Goal: Task Accomplishment & Management: Complete application form

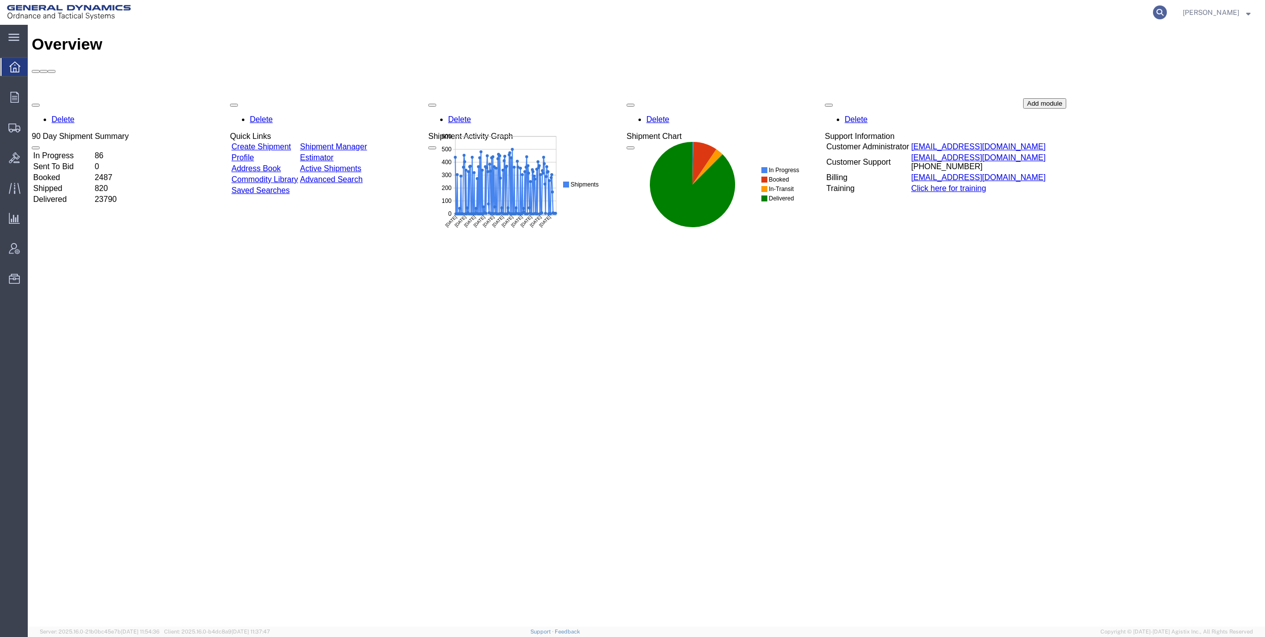
click at [1167, 10] on icon at bounding box center [1160, 12] width 14 height 14
paste input "56498206"
type input "56498206"
click at [1163, 12] on icon at bounding box center [1160, 12] width 14 height 14
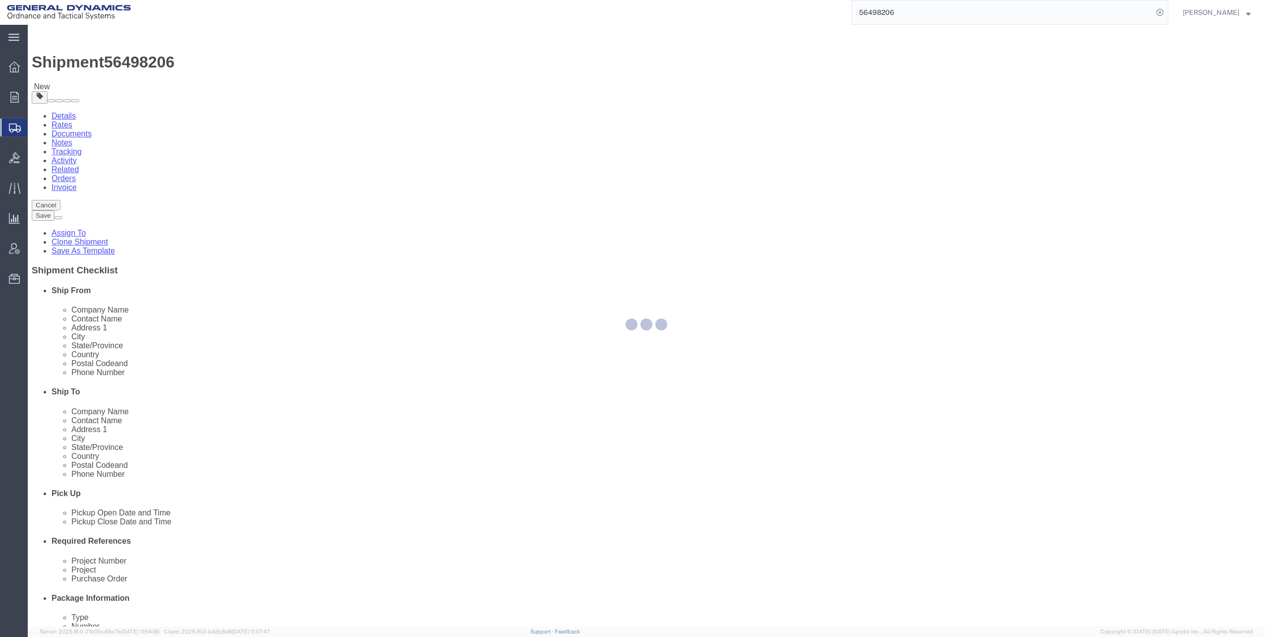
select select
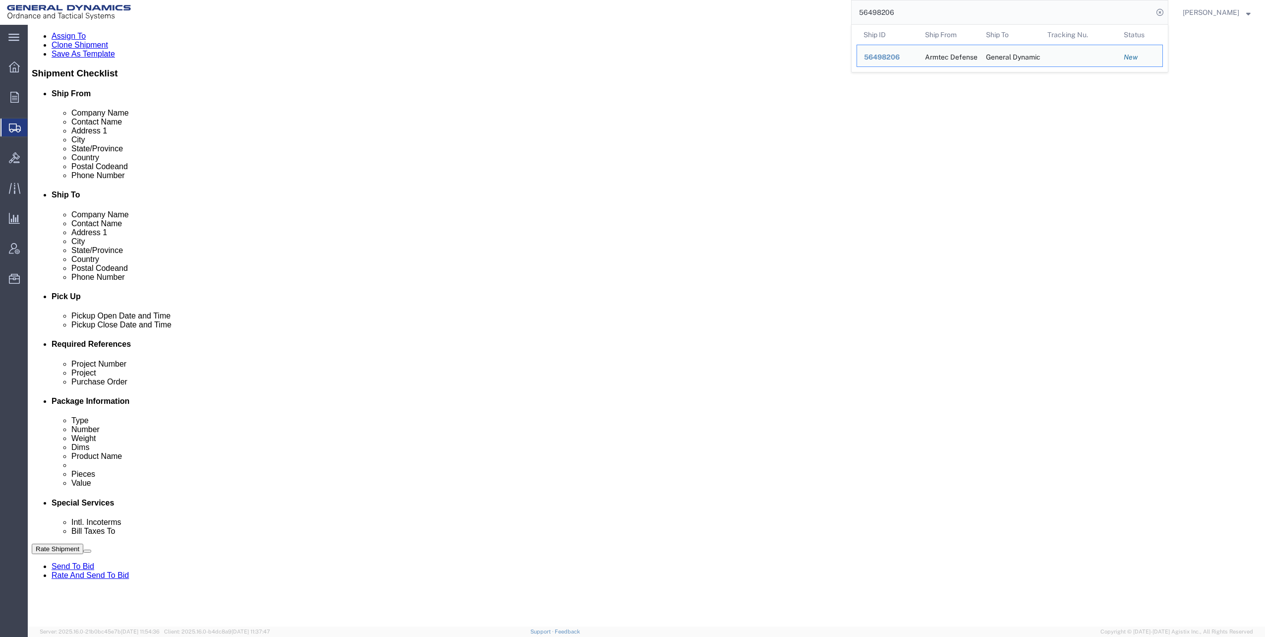
scroll to position [198, 0]
click input "text"
type input "30100350"
click input "text"
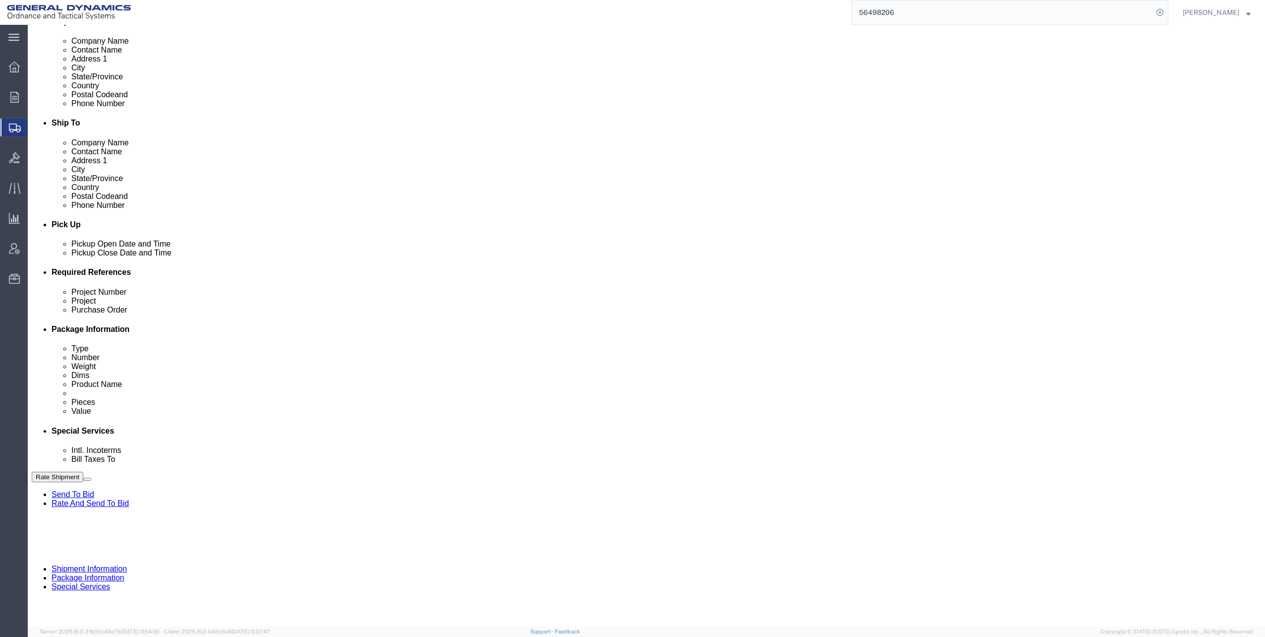
scroll to position [270, 0]
type input "LC7 FY25 M1002/M865A1"
click div "[DATE] 2:00 PM"
click button "Apply"
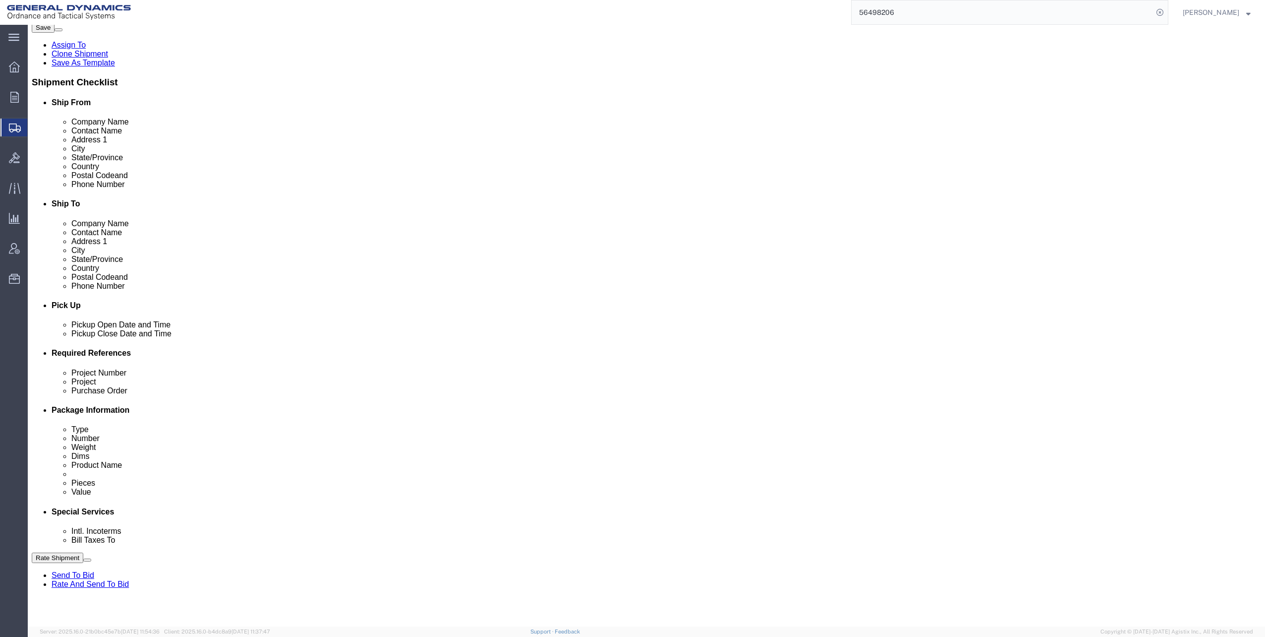
scroll to position [220, 0]
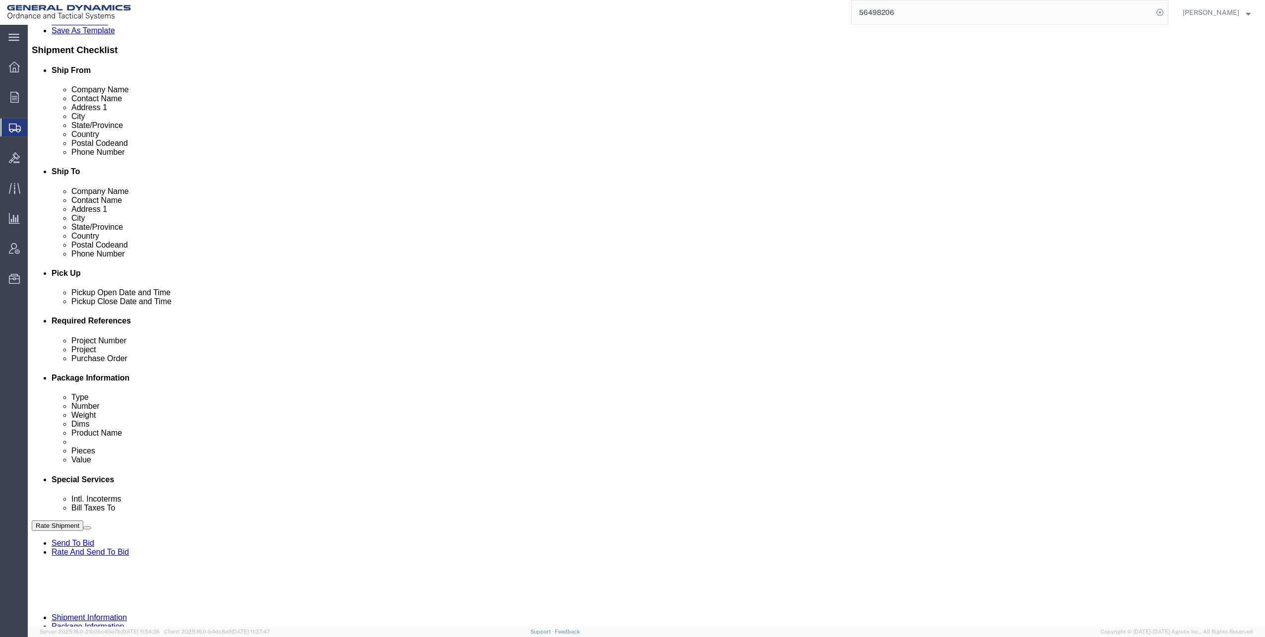
drag, startPoint x: 184, startPoint y: 390, endPoint x: 226, endPoint y: 390, distance: 42.1
click input "19092FY25"
paste input "19092FY25"
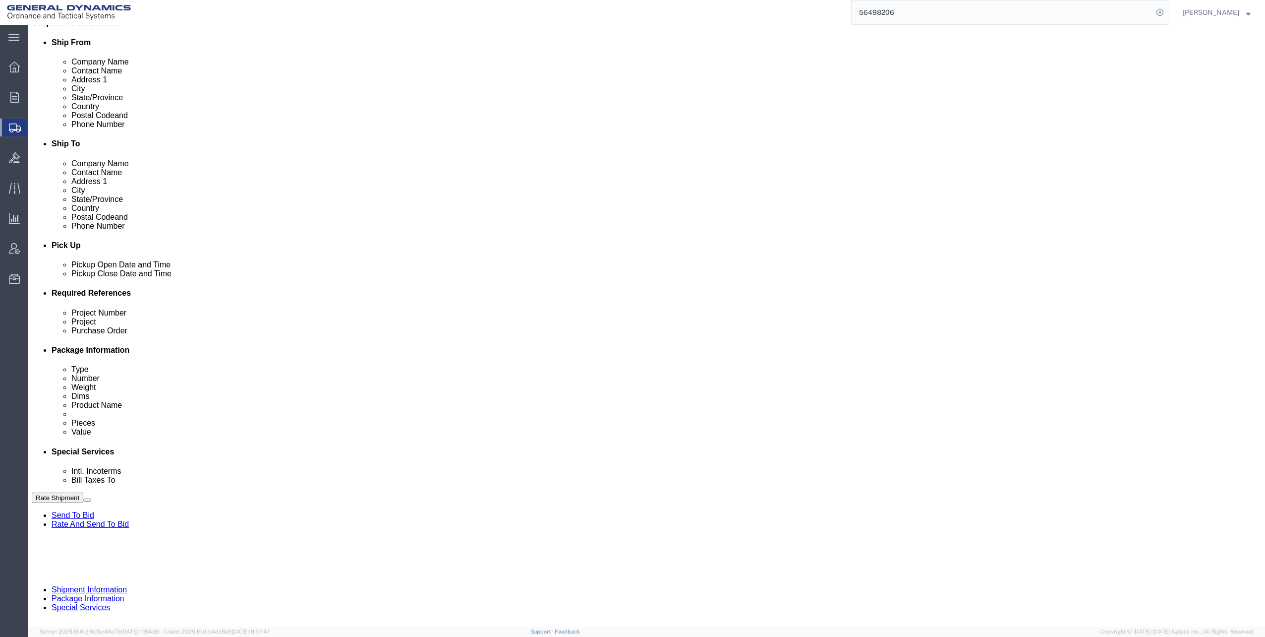
scroll to position [270, 0]
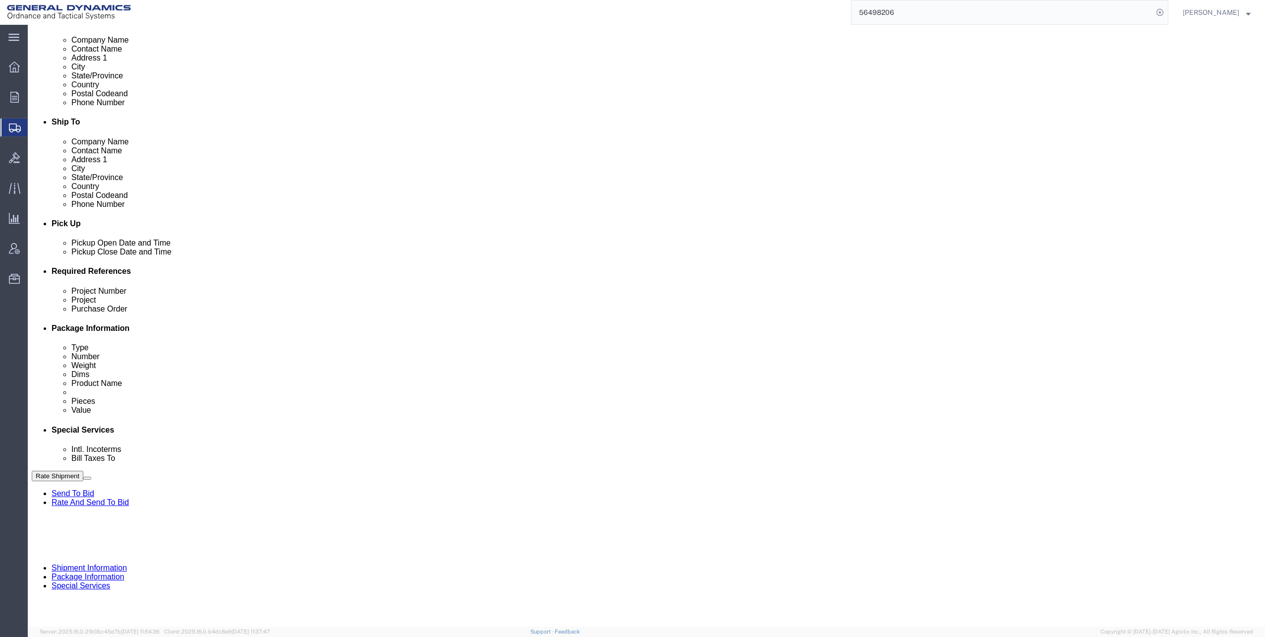
type input "19092FY25"
click button "Continue"
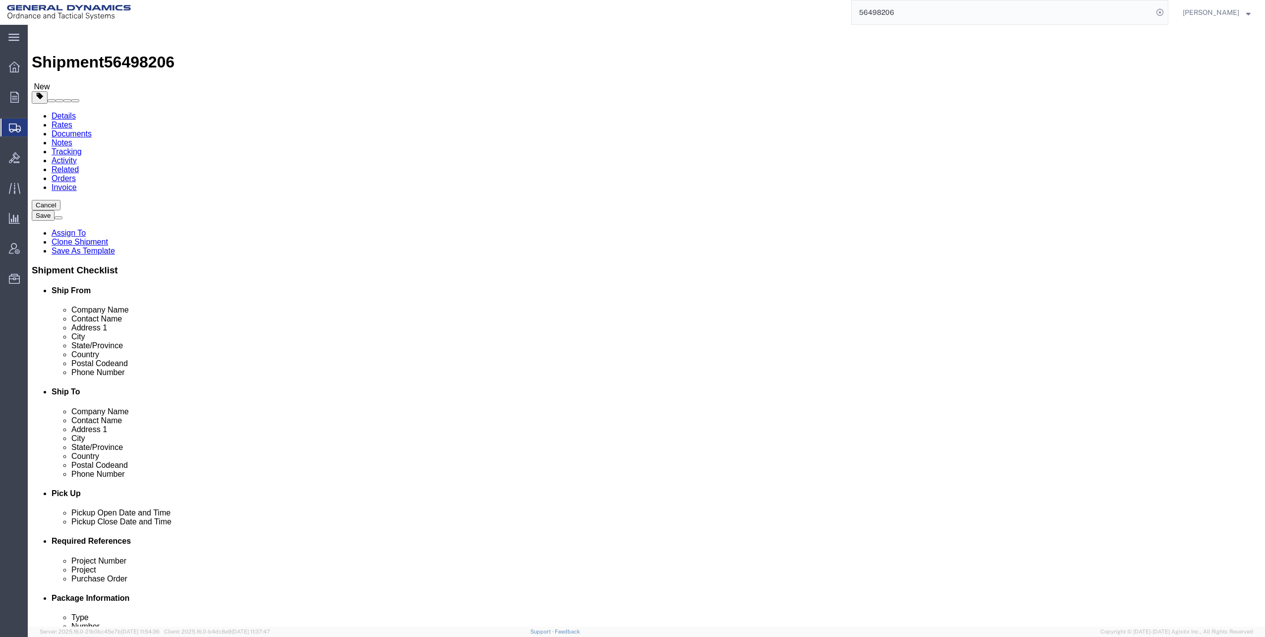
click dd "3200.00 Each"
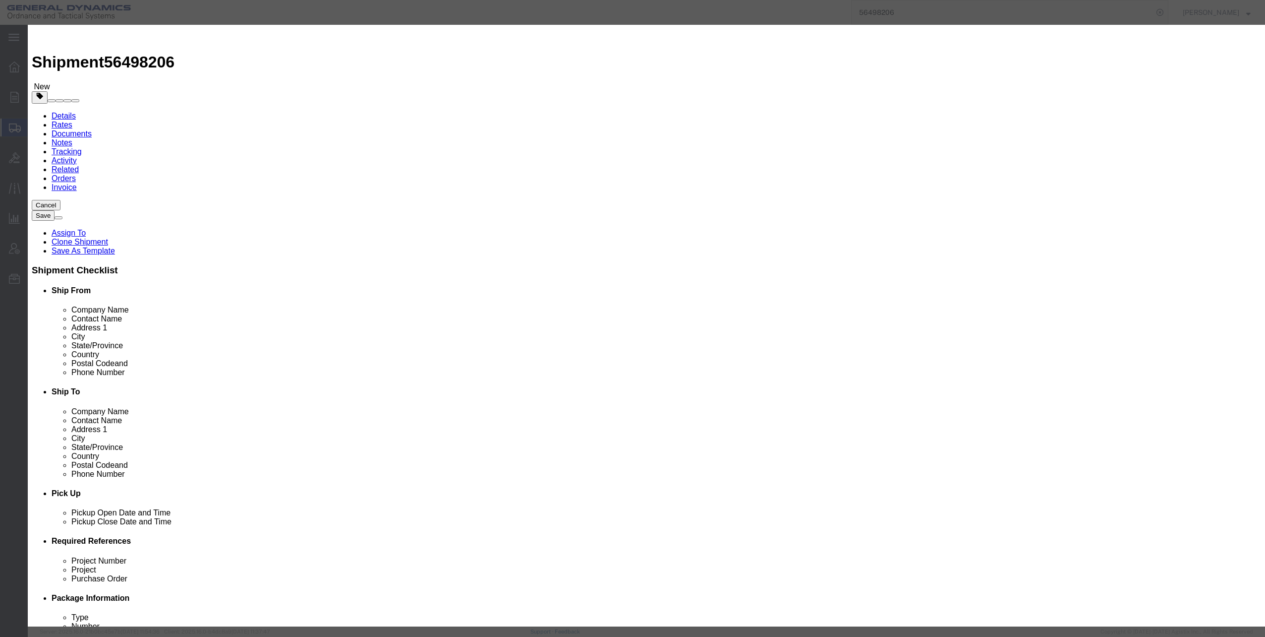
click select "Select 50 55 60 65 70 85 92.5 100 125 175 250 300 400"
select select "125"
click select "Select 50 55 60 65 70 85 92.5 100 125 175 250 300 400"
click button "Save & Close"
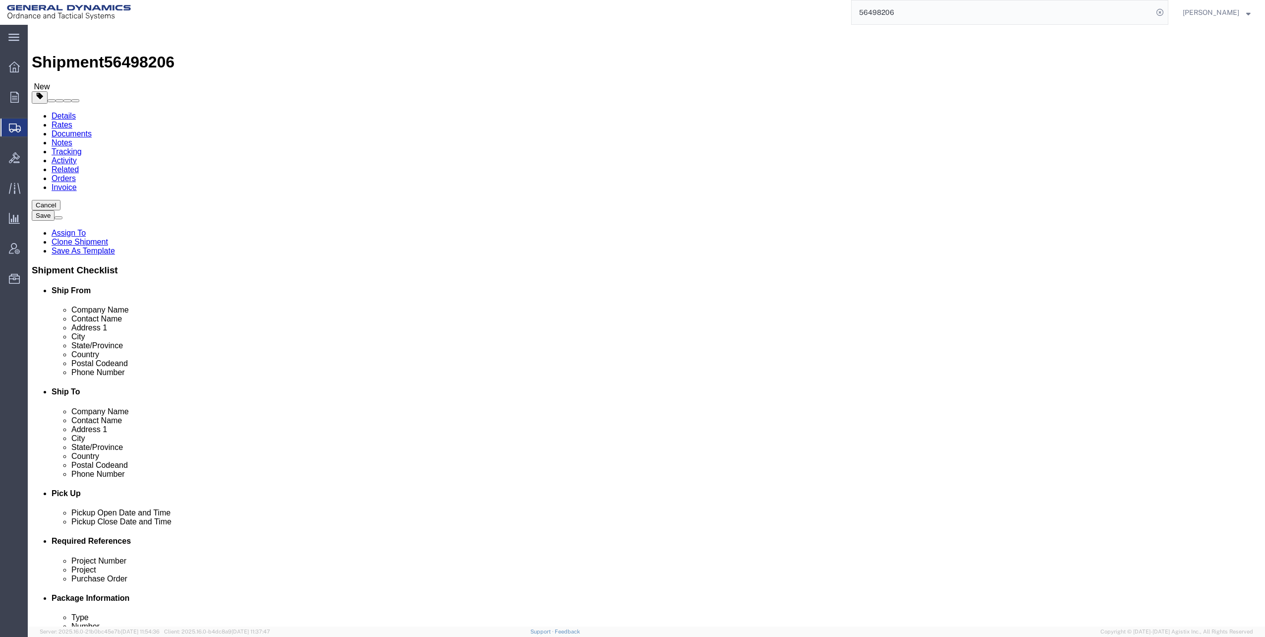
click button "Continue"
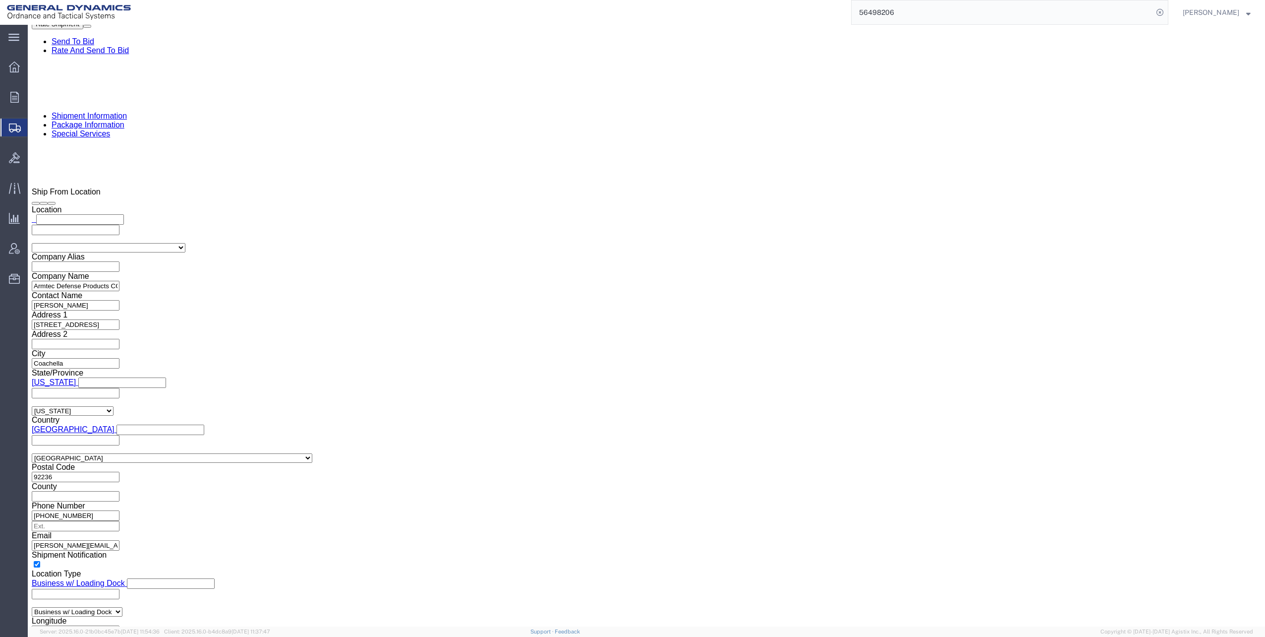
scroll to position [744, 0]
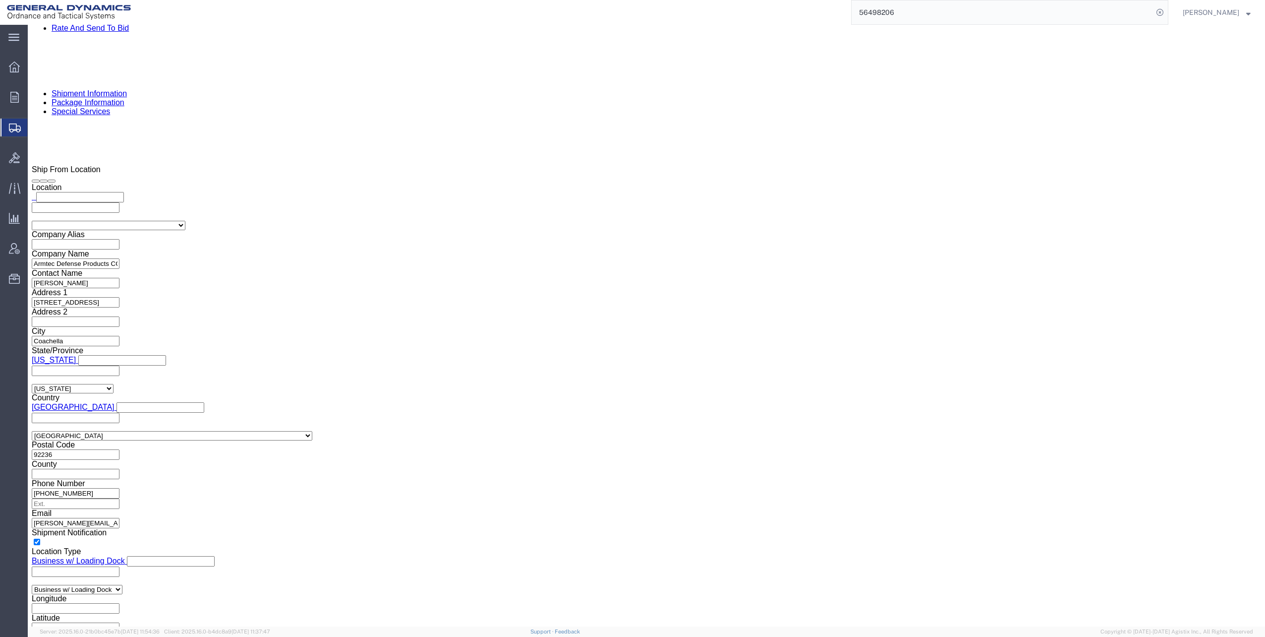
click input "[PERSON_NAME][EMAIL_ADDRESS][DOMAIN_NAME], [EMAIL_ADDRESS][DOMAIN_NAME]"
click input "[PERSON_NAME][EMAIL_ADDRESS][DOMAIN_NAME]"
type input "[PERSON_NAME][EMAIL_ADDRESS][PERSON_NAME][DOMAIN_NAME]"
click div "[PERSON_NAME][EMAIL_ADDRESS][DOMAIN_NAME]"
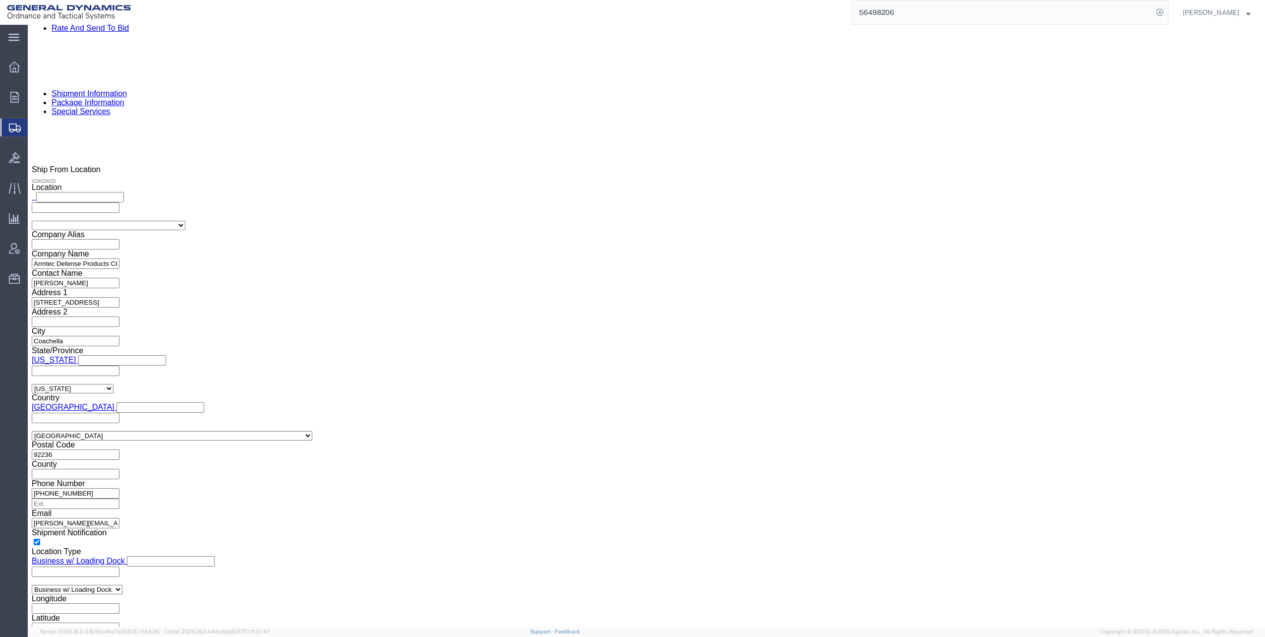
click div "[PERSON_NAME][EMAIL_ADDRESS][DOMAIN_NAME]"
click ul "[PERSON_NAME][EMAIL_ADDRESS][DOMAIN_NAME] [EMAIL_ADDRESS][DOMAIN_NAME] [EMAIL_A…"
click link
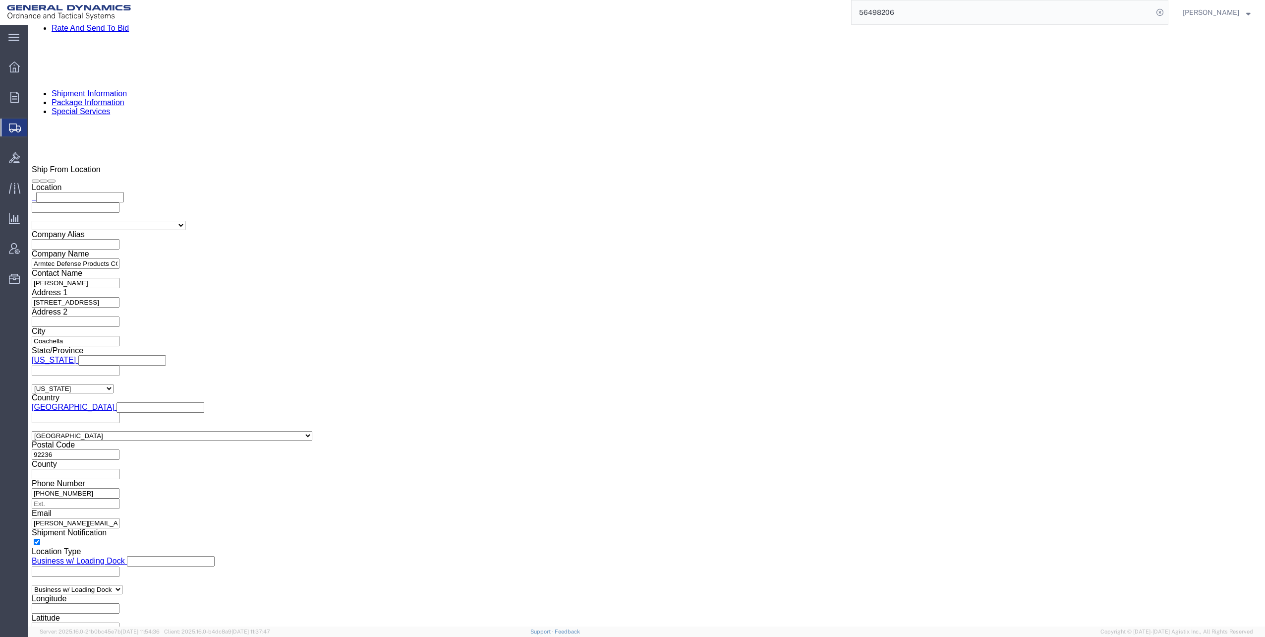
click input "text"
type input "[PERSON_NAME].[PERSON_NAME]"
click input "[PERSON_NAME]"
drag, startPoint x: 760, startPoint y: 292, endPoint x: 728, endPoint y: 289, distance: 31.9
click input "[PERSON_NAME]"
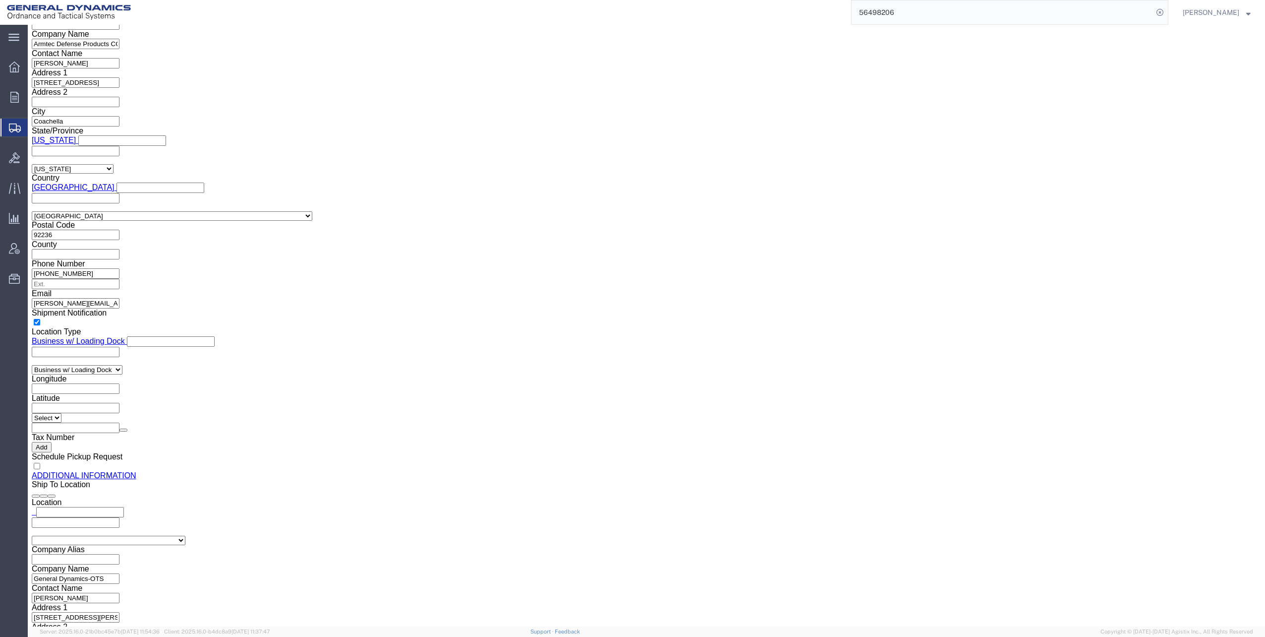
scroll to position [992, 0]
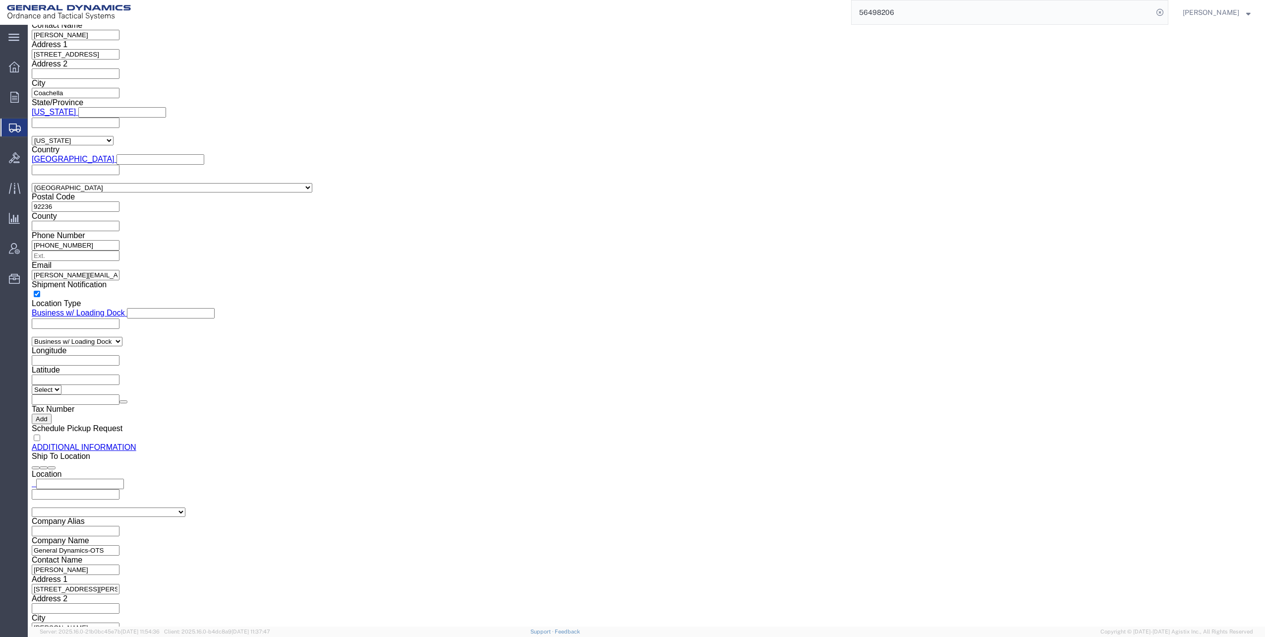
type input "[PERSON_NAME]"
click button "Rate Shipment"
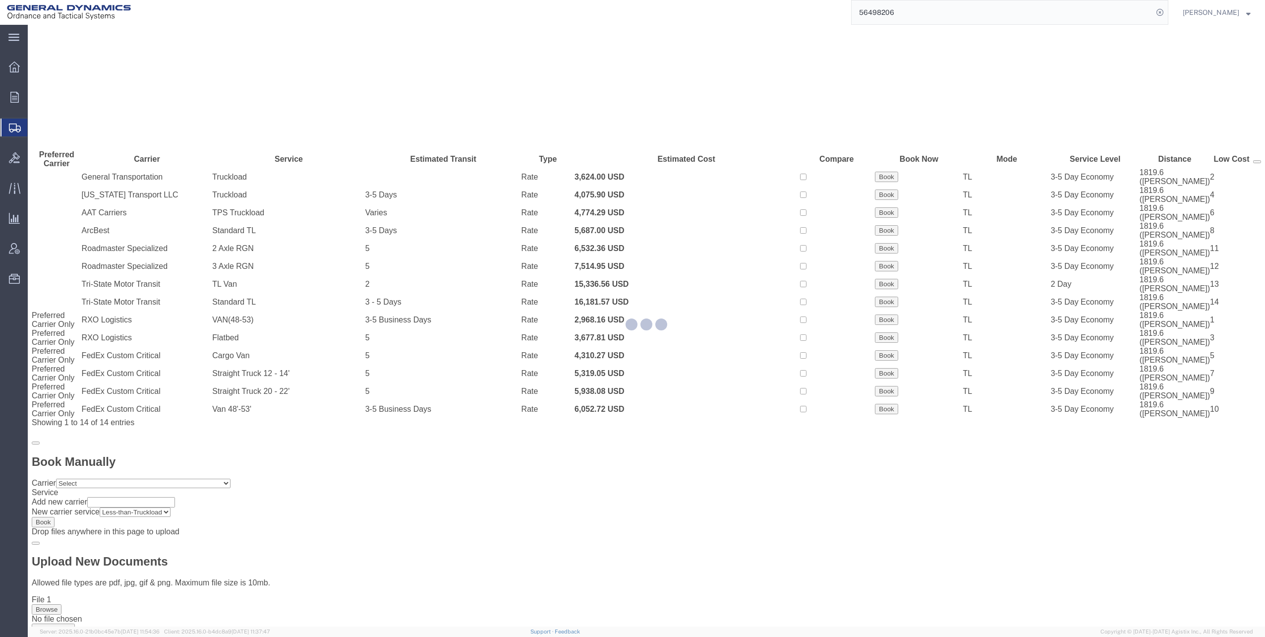
scroll to position [0, 0]
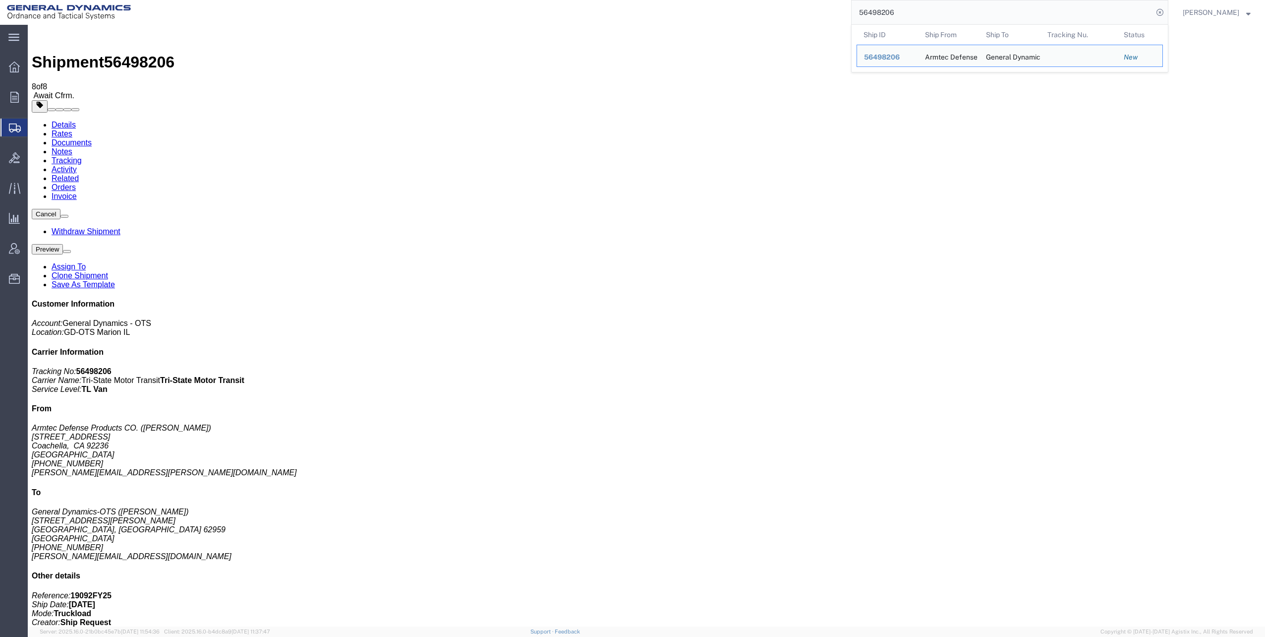
drag, startPoint x: 864, startPoint y: 12, endPoint x: 915, endPoint y: 18, distance: 51.4
click at [915, 18] on input "56498206" at bounding box center [1002, 12] width 301 height 24
paste input "82"
type input "56498282"
click at [1164, 13] on icon at bounding box center [1160, 12] width 14 height 14
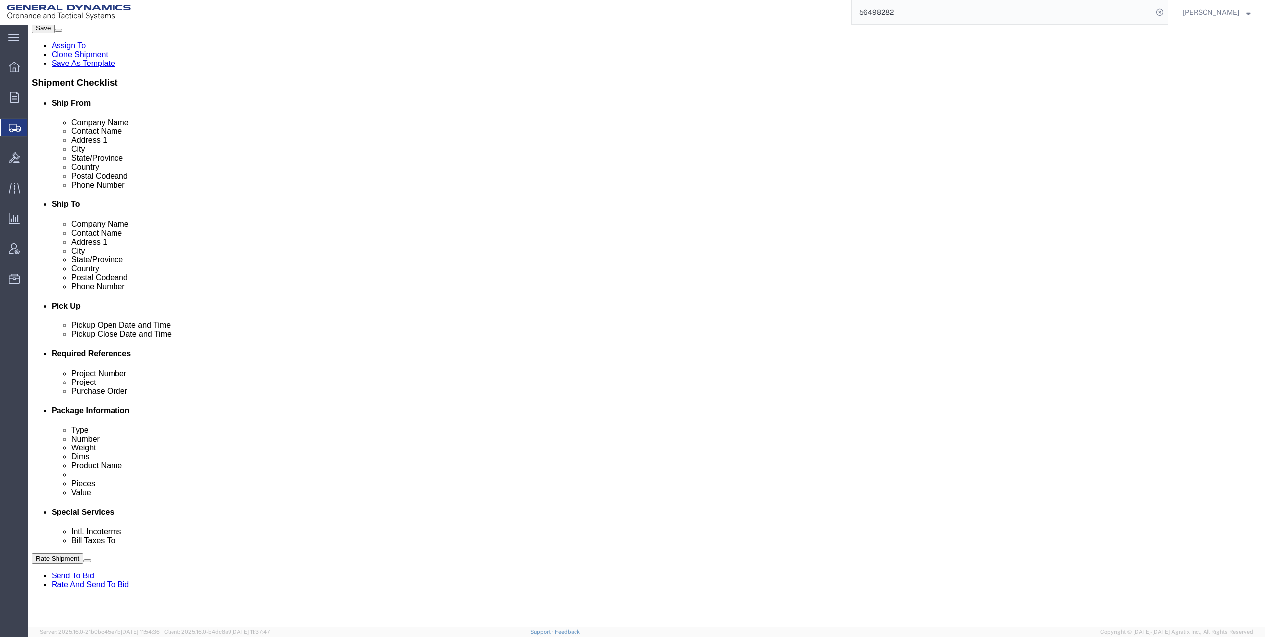
scroll to position [248, 0]
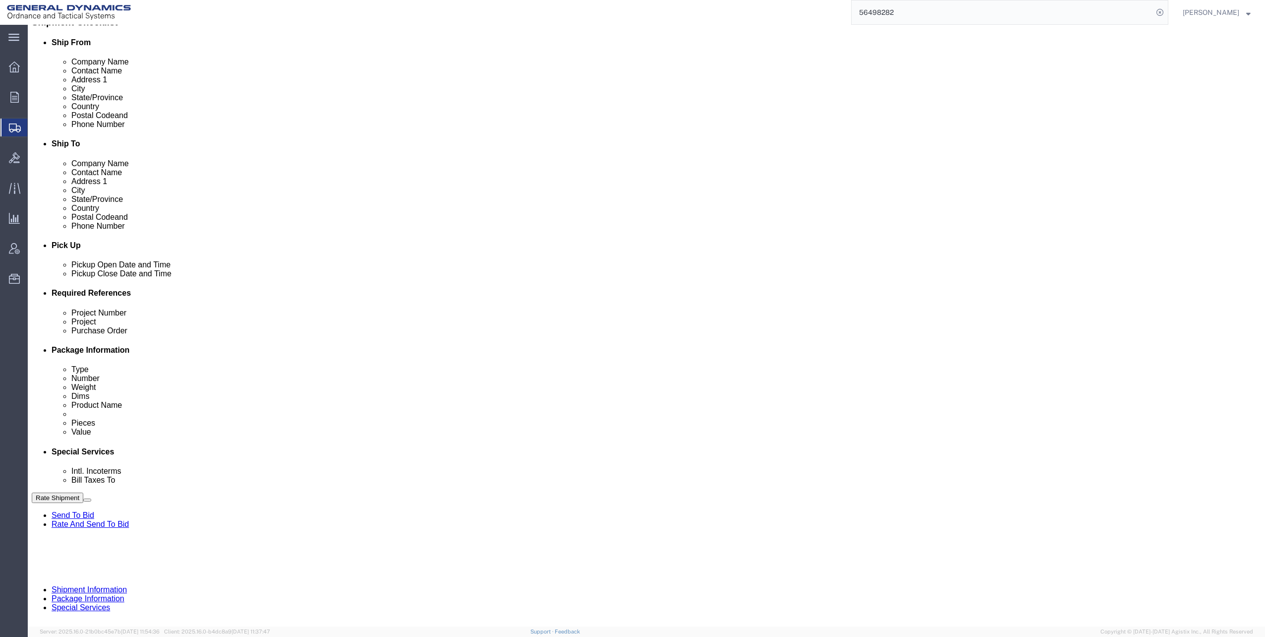
click div "[DATE] 7:00 AM"
click div "[DATE] 8:00 AM"
click button "Apply"
drag, startPoint x: 182, startPoint y: 362, endPoint x: 233, endPoint y: 364, distance: 50.6
click input "19092FY25"
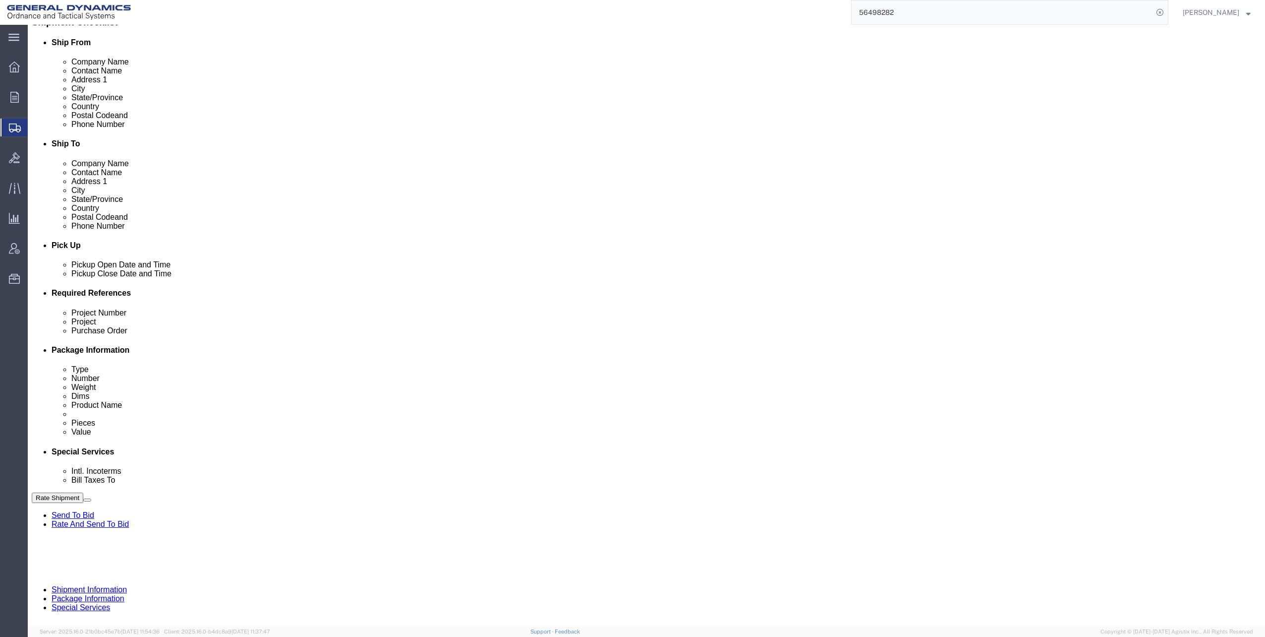
paste input "19092FY25"
type input "19092FY25"
click input "text"
type input "30100350"
click input "text"
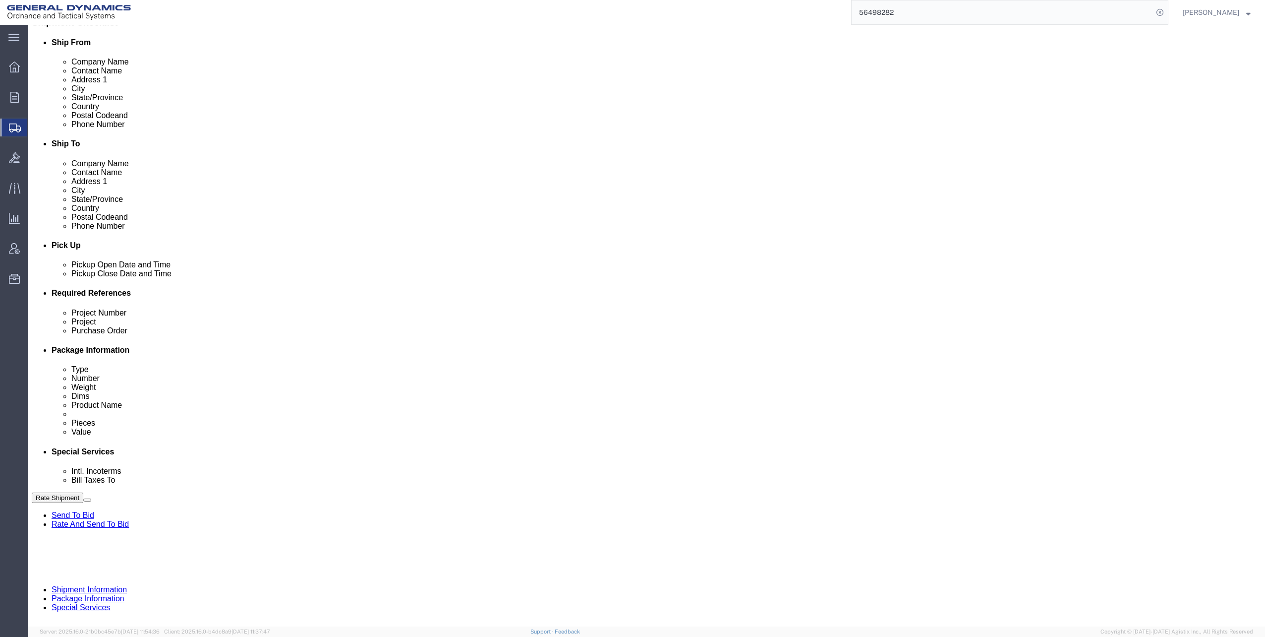
click input "LC7"
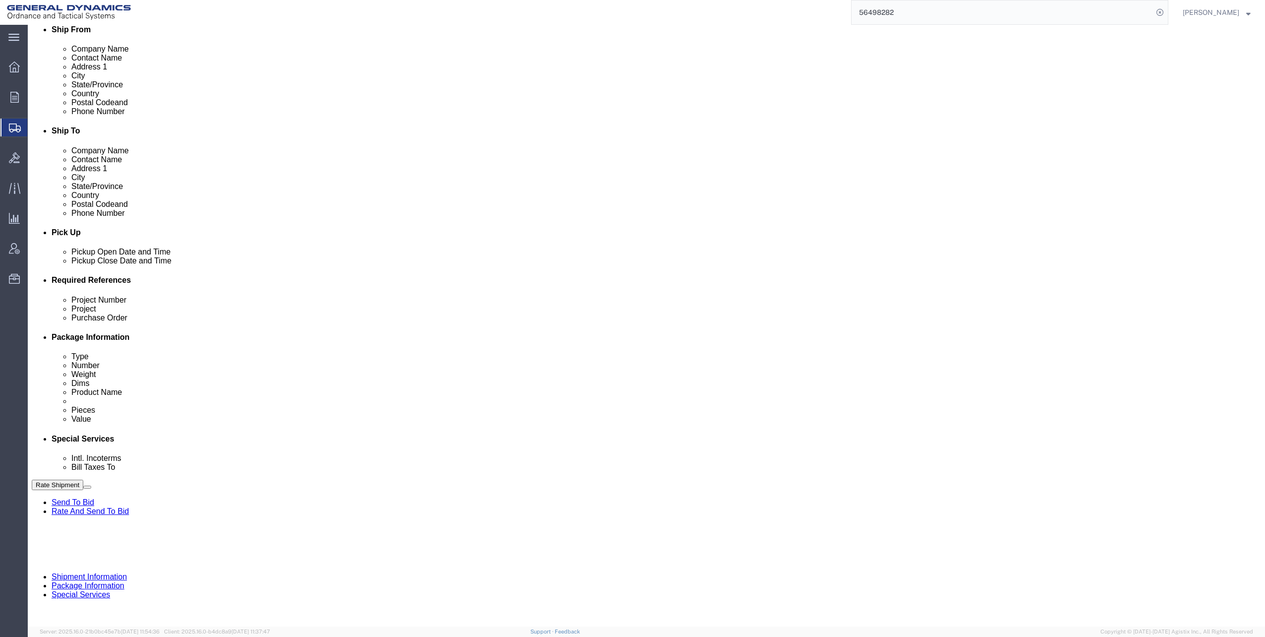
scroll to position [270, 0]
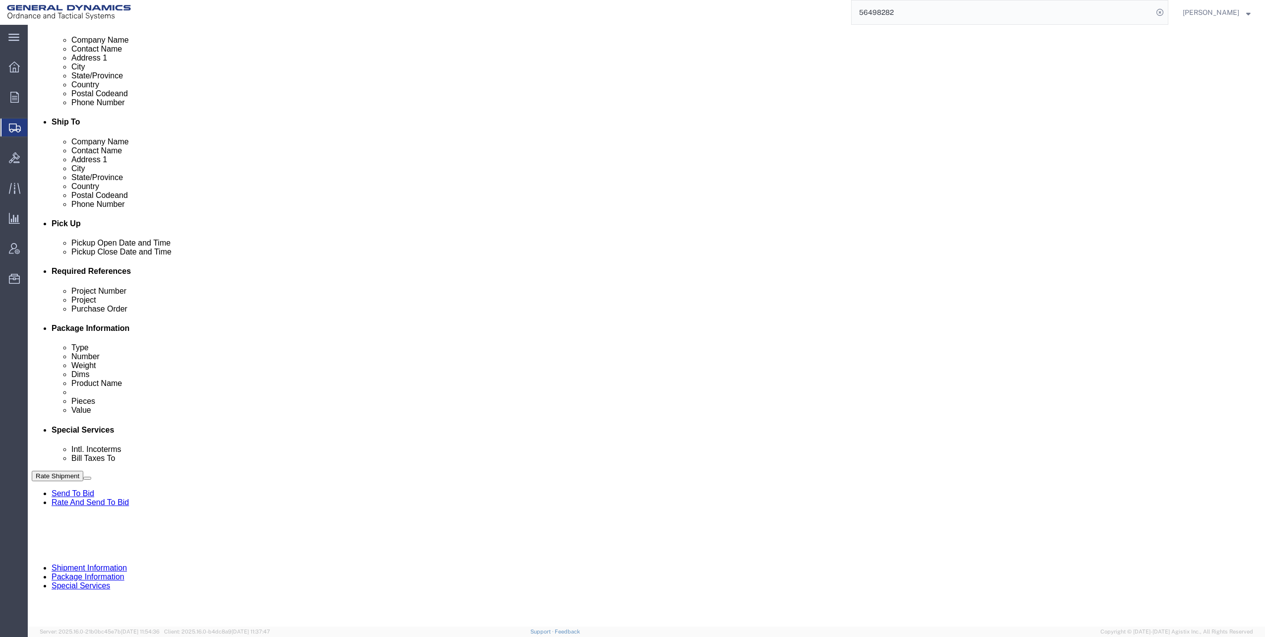
type input "LC7 FY25 M1002/M865A1"
click button "Continue"
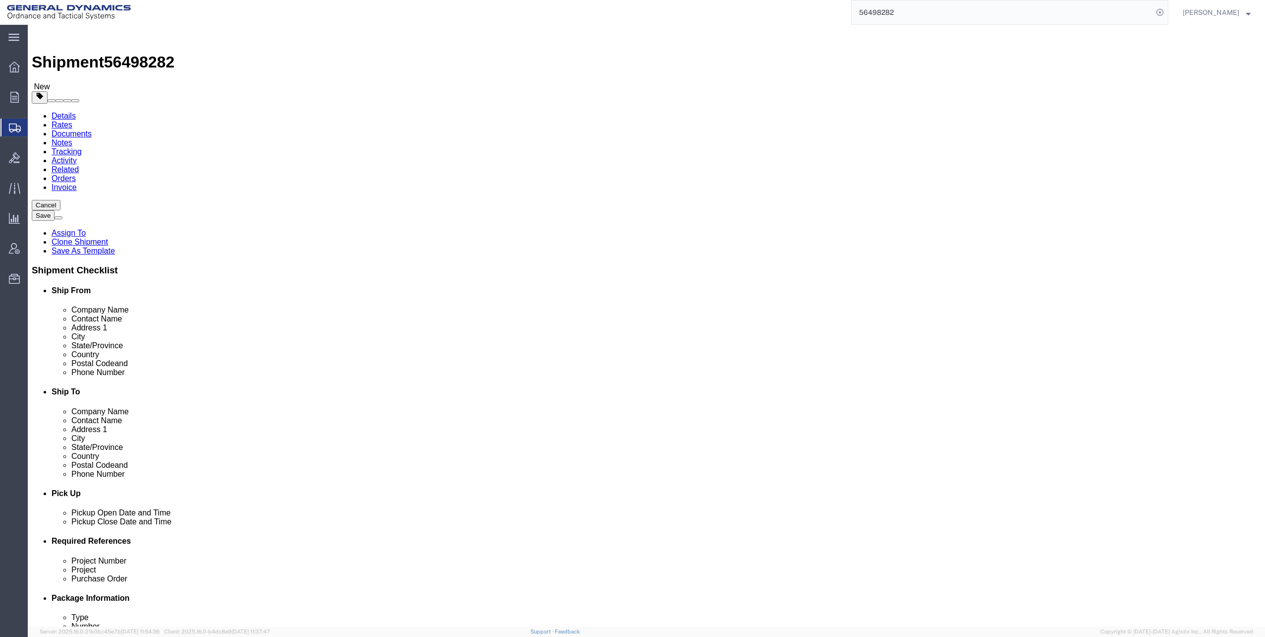
click dd "1.00 USD"
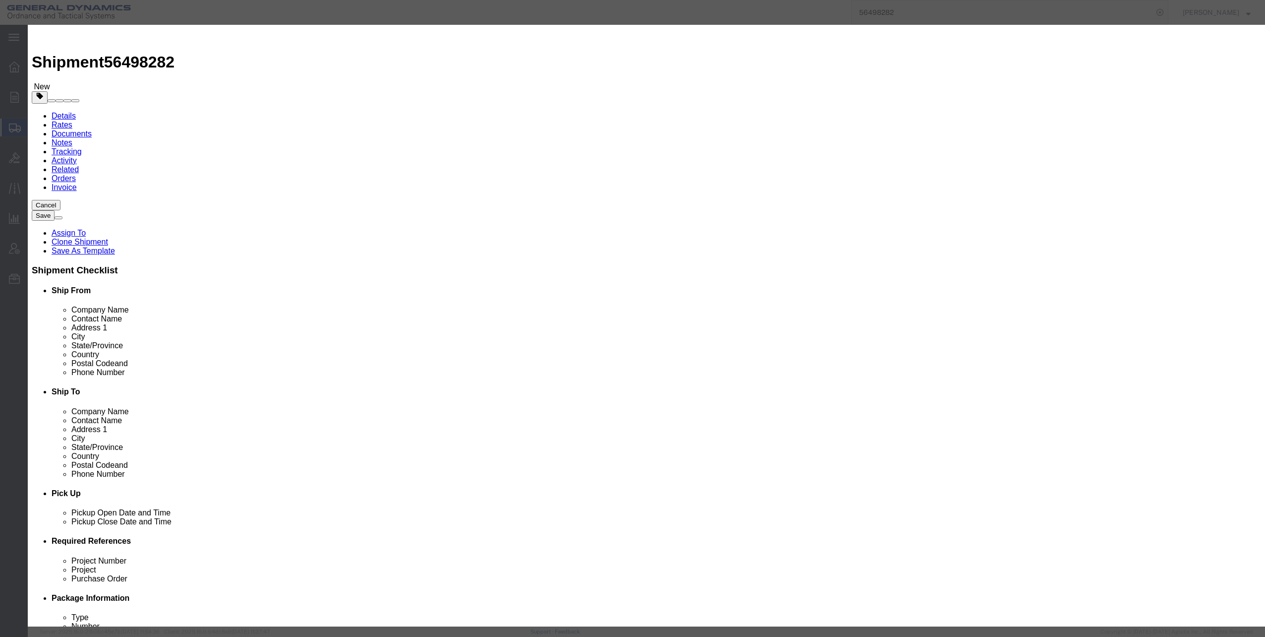
click select "Select 50 55 60 65 70 85 92.5 100 125 175 250 300 400"
select select "125"
click select "Select 50 55 60 65 70 85 92.5 100 125 175 250 300 400"
click button "Save & Close"
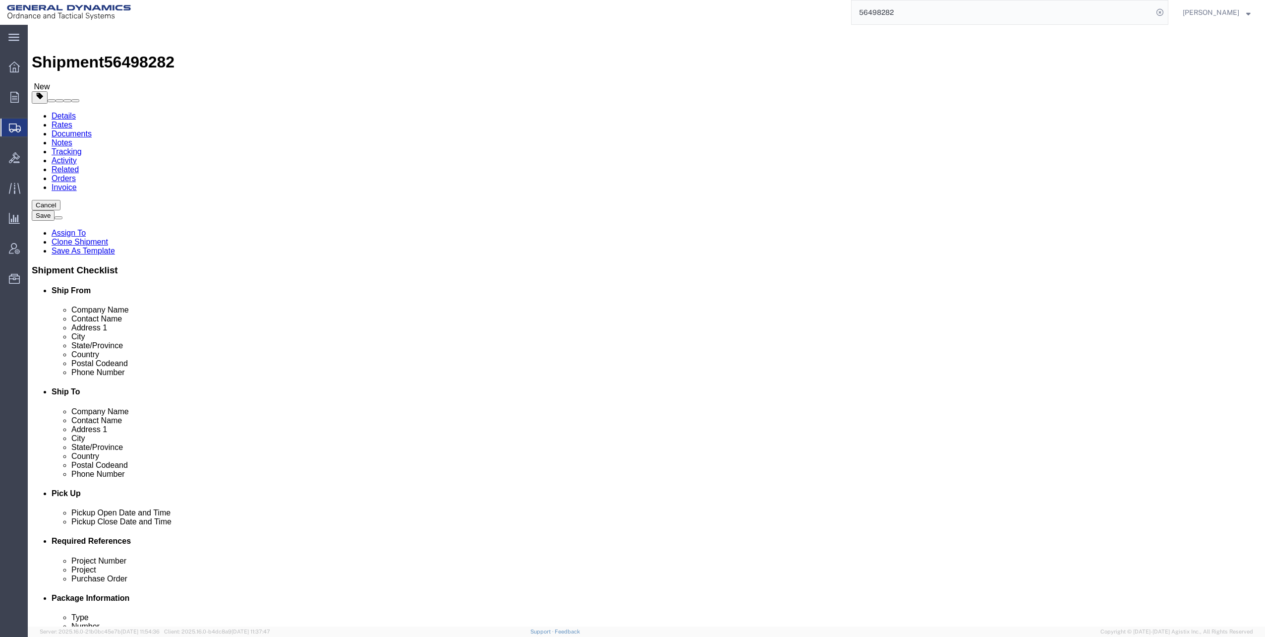
click button "Continue"
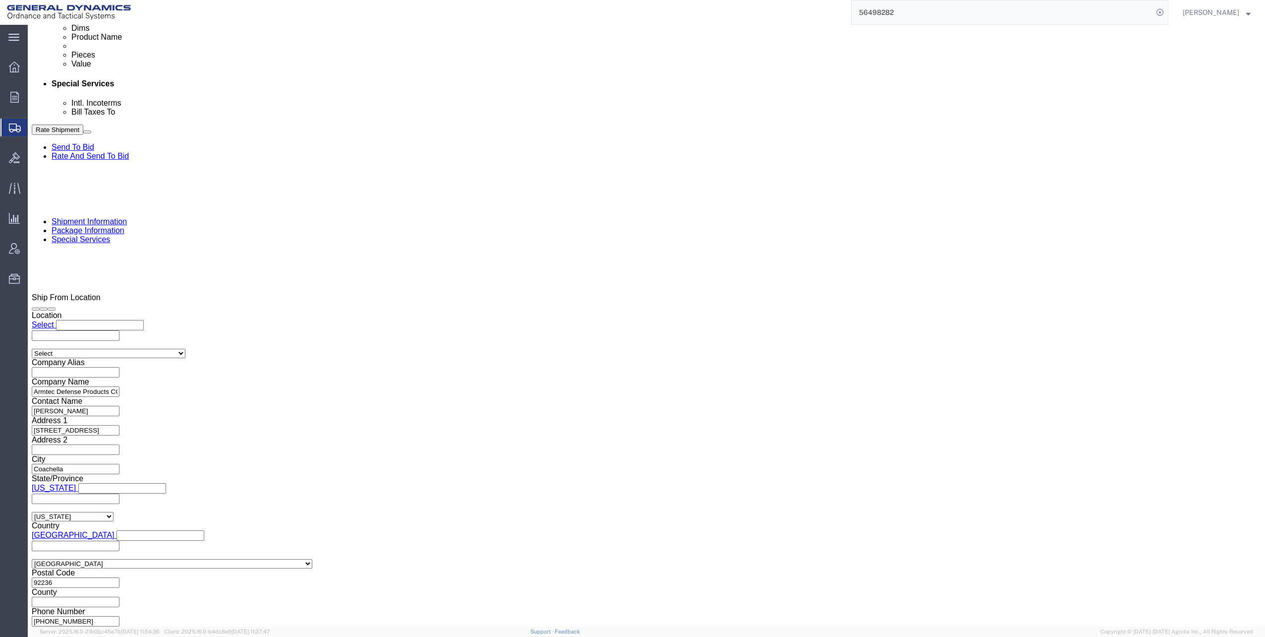
scroll to position [645, 0]
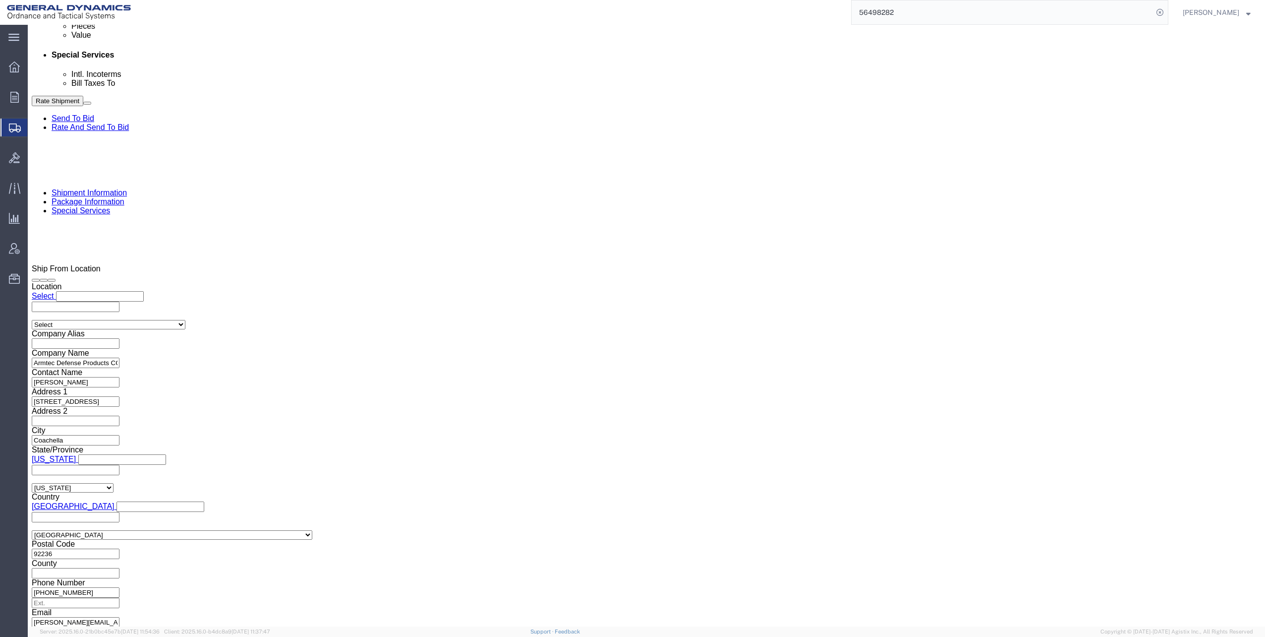
click div "[PERSON_NAME][EMAIL_ADDRESS][DOMAIN_NAME]"
click link
click input "[PERSON_NAME][EMAIL_ADDRESS][DOMAIN_NAME], [EMAIL_ADDRESS][DOMAIN_NAME]"
click input "[EMAIL_ADDRESS][DOMAIN_NAME]"
type input "[EMAIL_ADDRESS][DOMAIN_NAME] [PERSON_NAME][DOMAIN_NAME][EMAIL_ADDRESS][PERSON_N…"
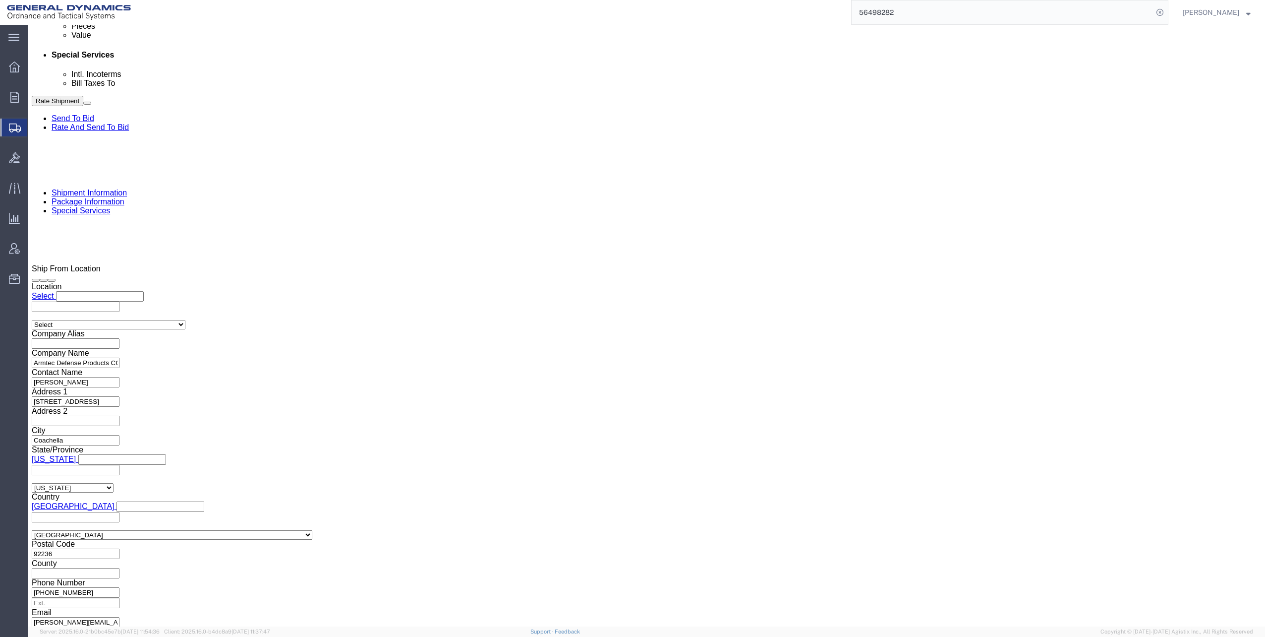
click input "[PERSON_NAME]"
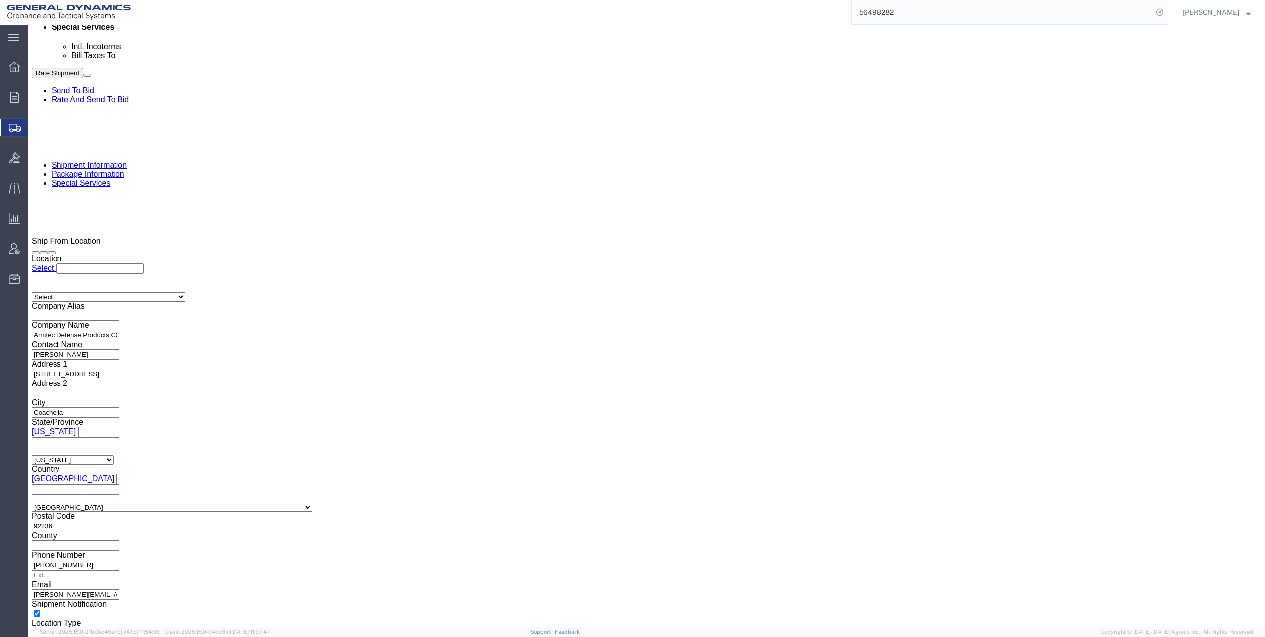
scroll to position [793, 0]
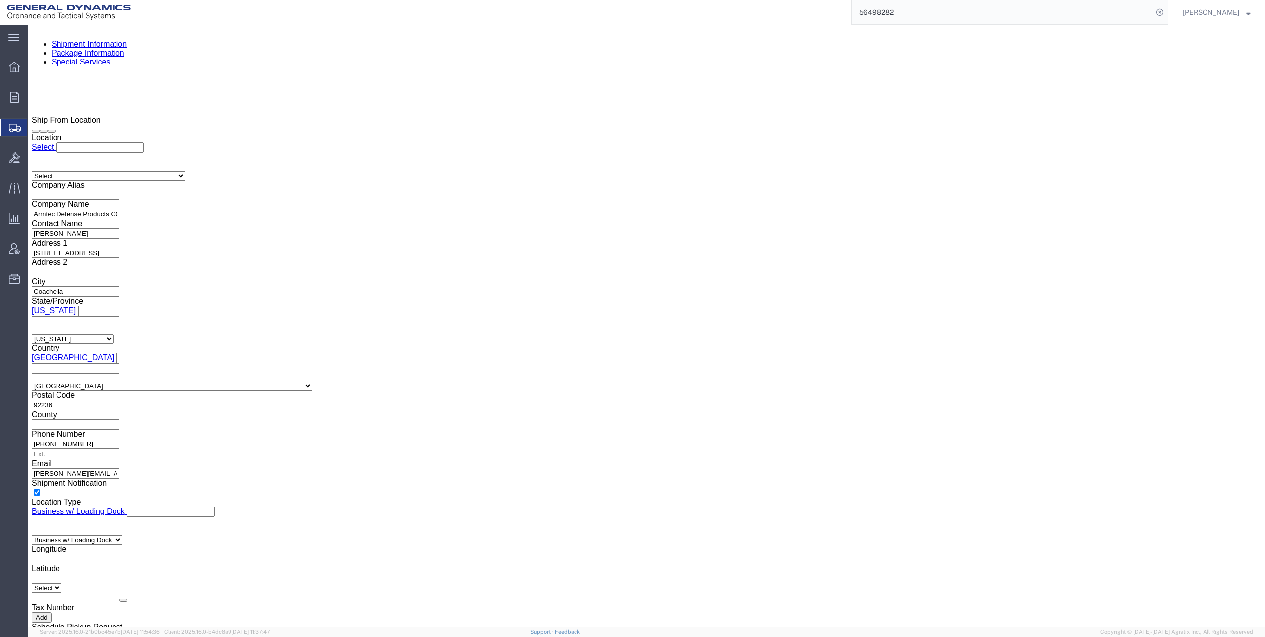
type input "[PERSON_NAME]"
click button "Rate Shipment"
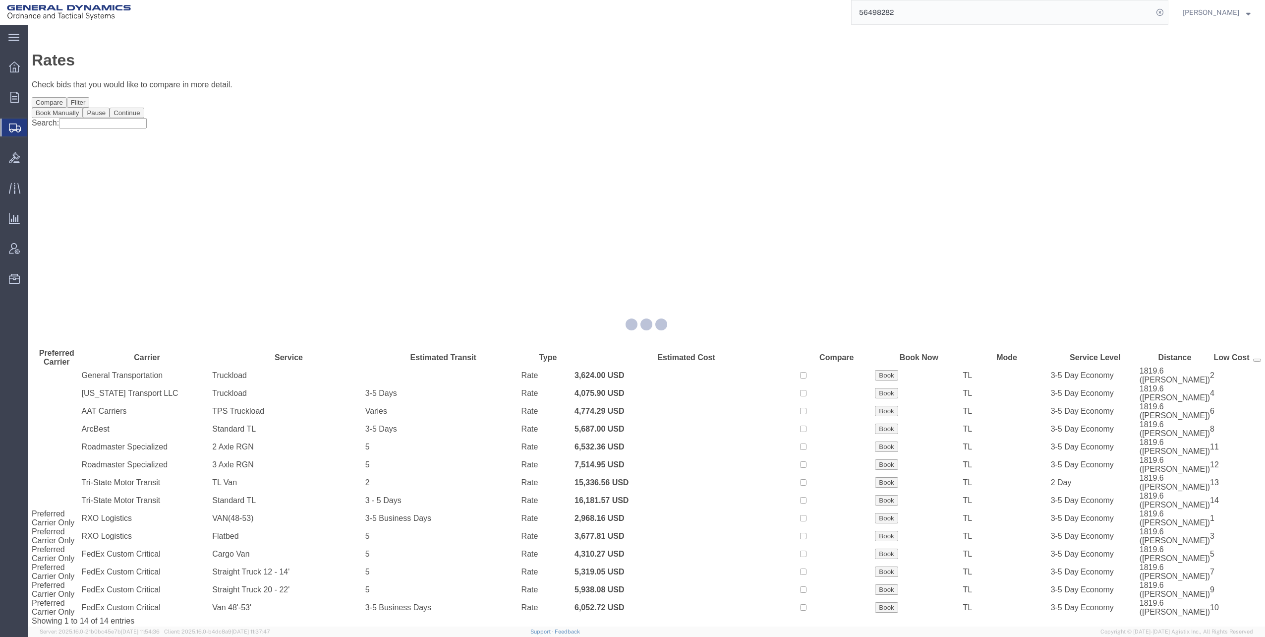
scroll to position [0, 0]
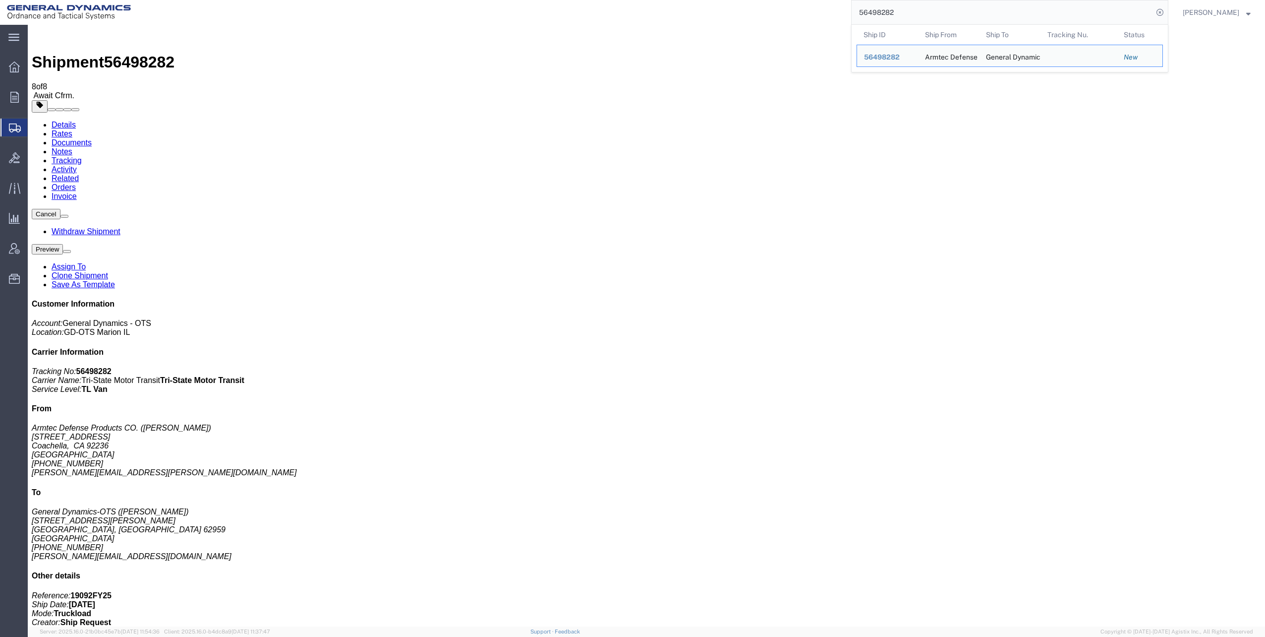
drag, startPoint x: 865, startPoint y: 13, endPoint x: 927, endPoint y: 12, distance: 62.5
click at [927, 12] on input "56498282" at bounding box center [1002, 12] width 301 height 24
paste input "368"
type input "56498368"
click at [1163, 12] on icon at bounding box center [1160, 12] width 14 height 14
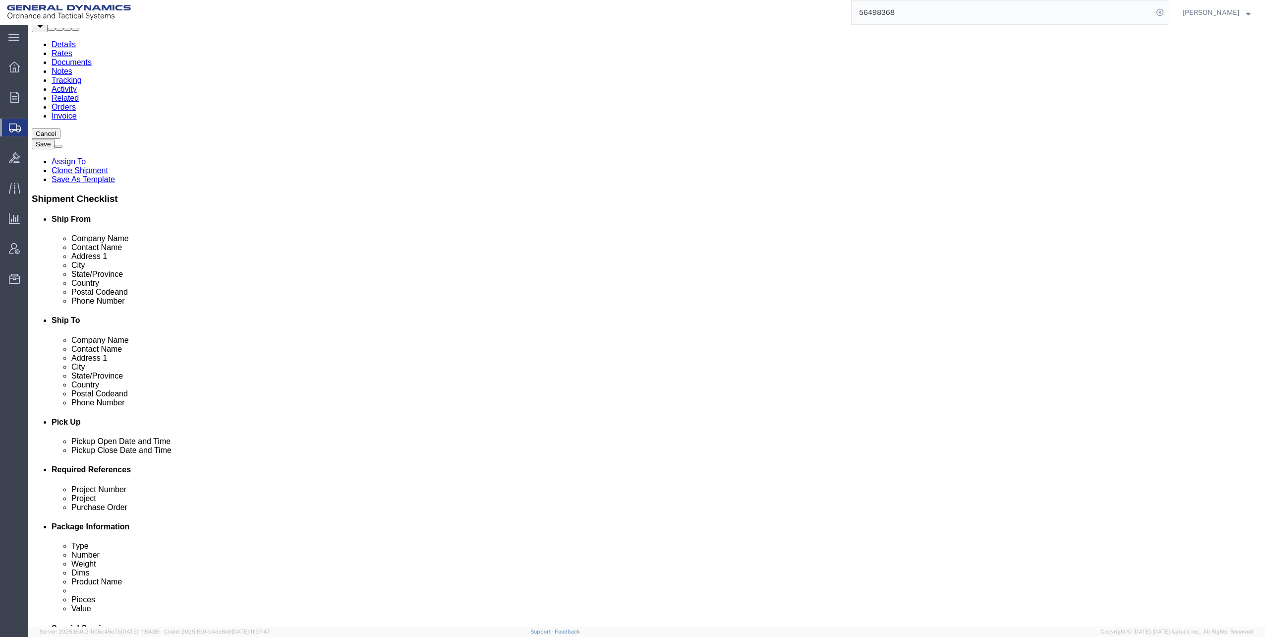
scroll to position [149, 0]
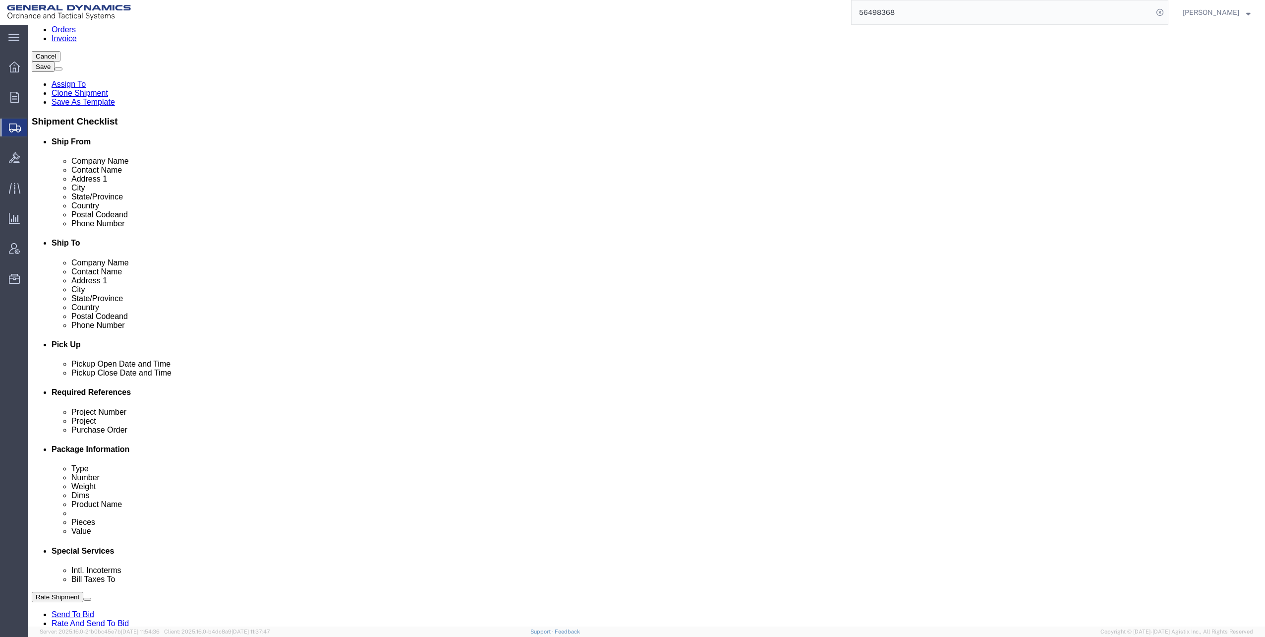
click div "[DATE] 7:00 AM"
click button "Apply"
drag, startPoint x: 182, startPoint y: 462, endPoint x: 236, endPoint y: 462, distance: 53.1
click input "19092FY25"
paste input "19092FY25"
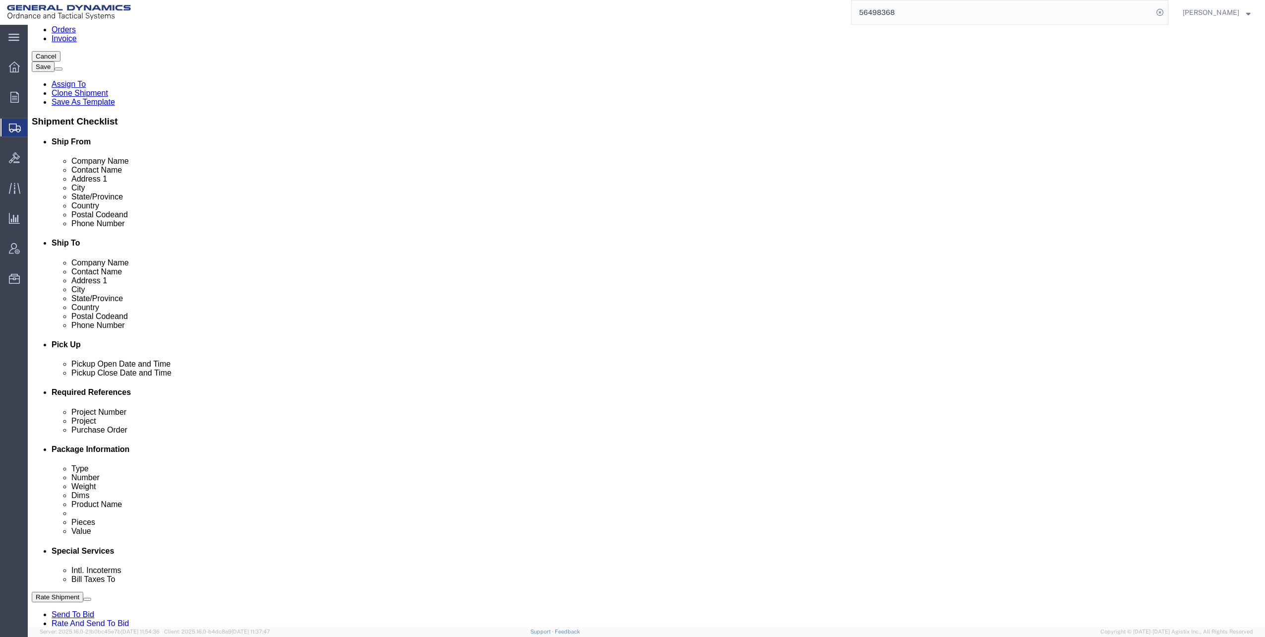
type input "19092FY25"
click input "text"
type input "30100350"
click input "text"
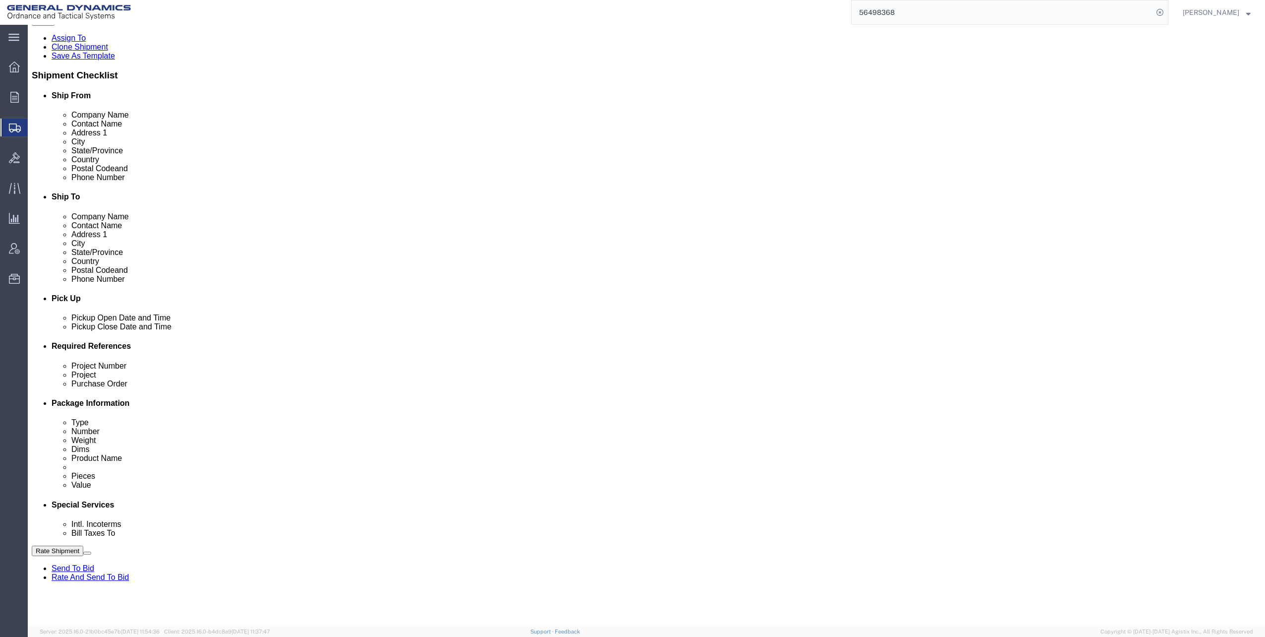
scroll to position [270, 0]
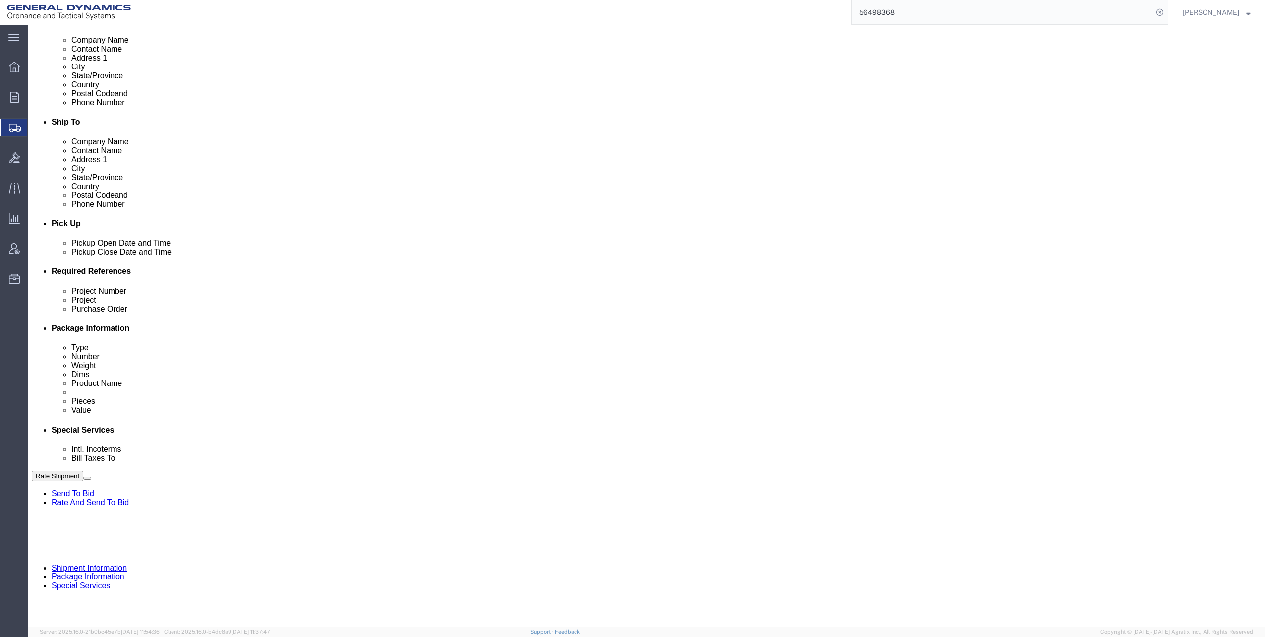
type input "LC7 FY25 M1002/M865A1"
click button "Continue"
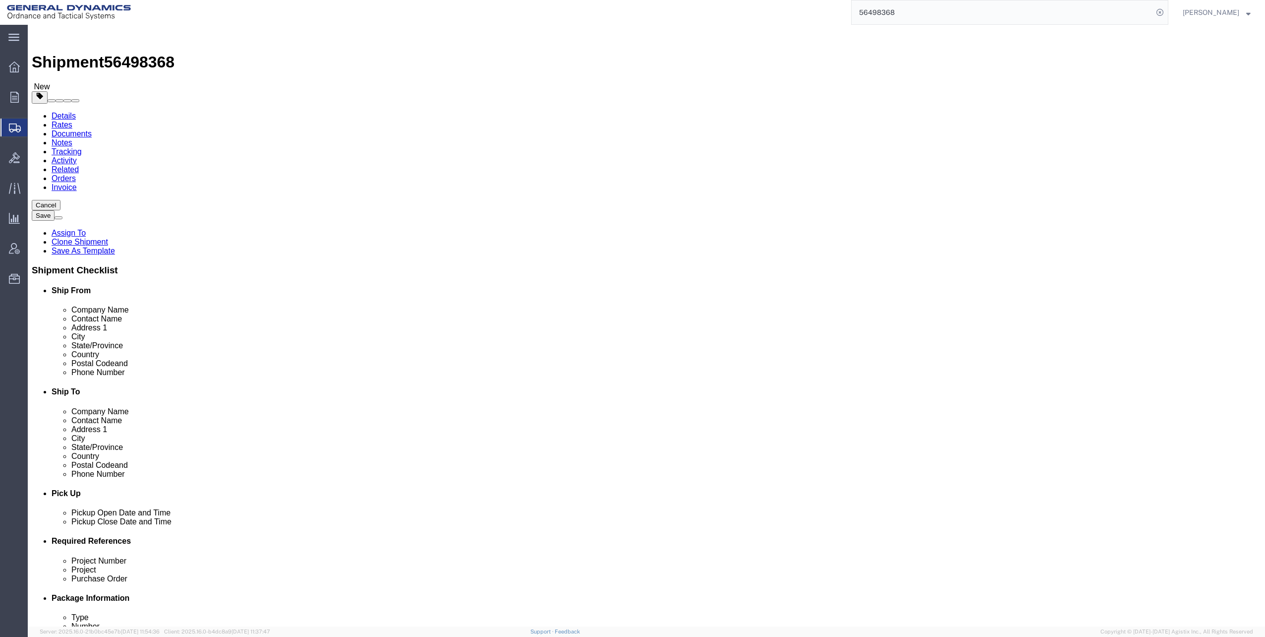
click dd "1.00 USD"
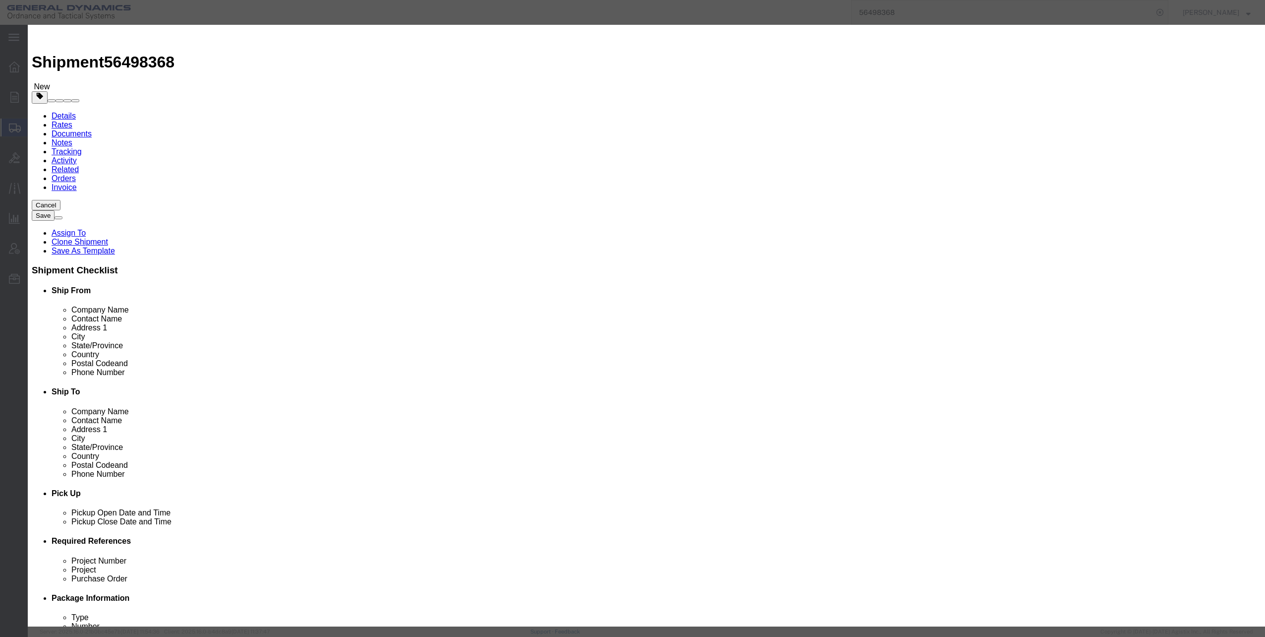
click select "Select 50 55 60 65 70 85 92.5 100 125 175 250 300 400"
select select "125"
click select "Select 50 55 60 65 70 85 92.5 100 125 175 250 300 400"
click button "Save & Close"
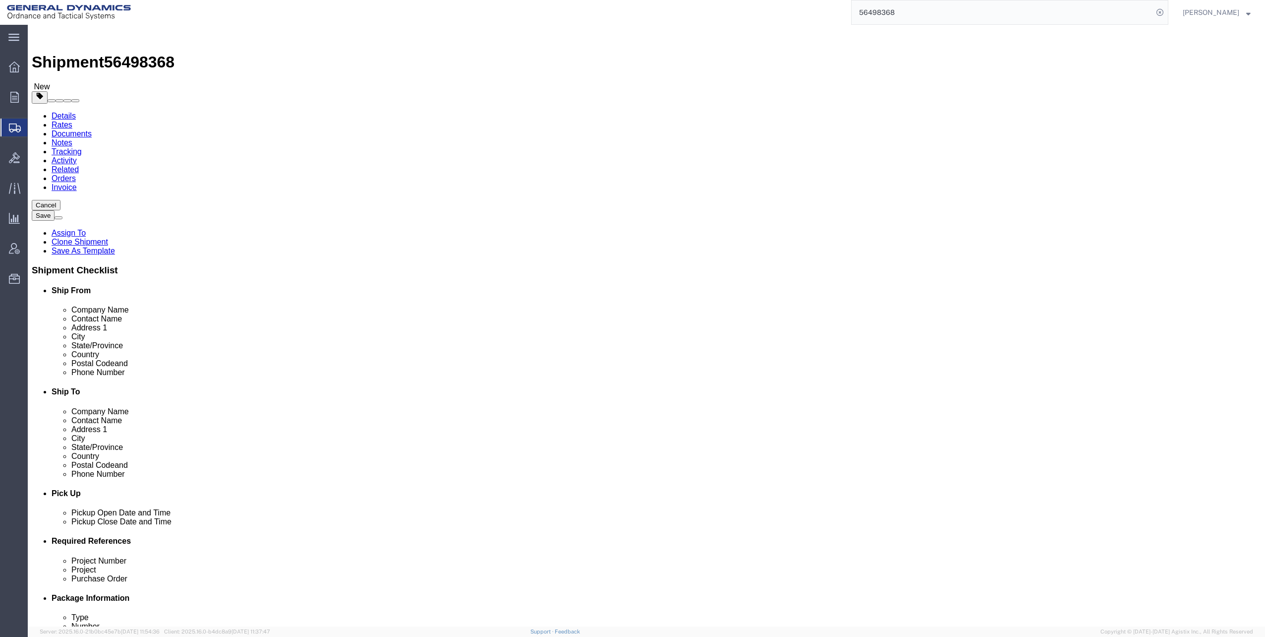
click button "Continue"
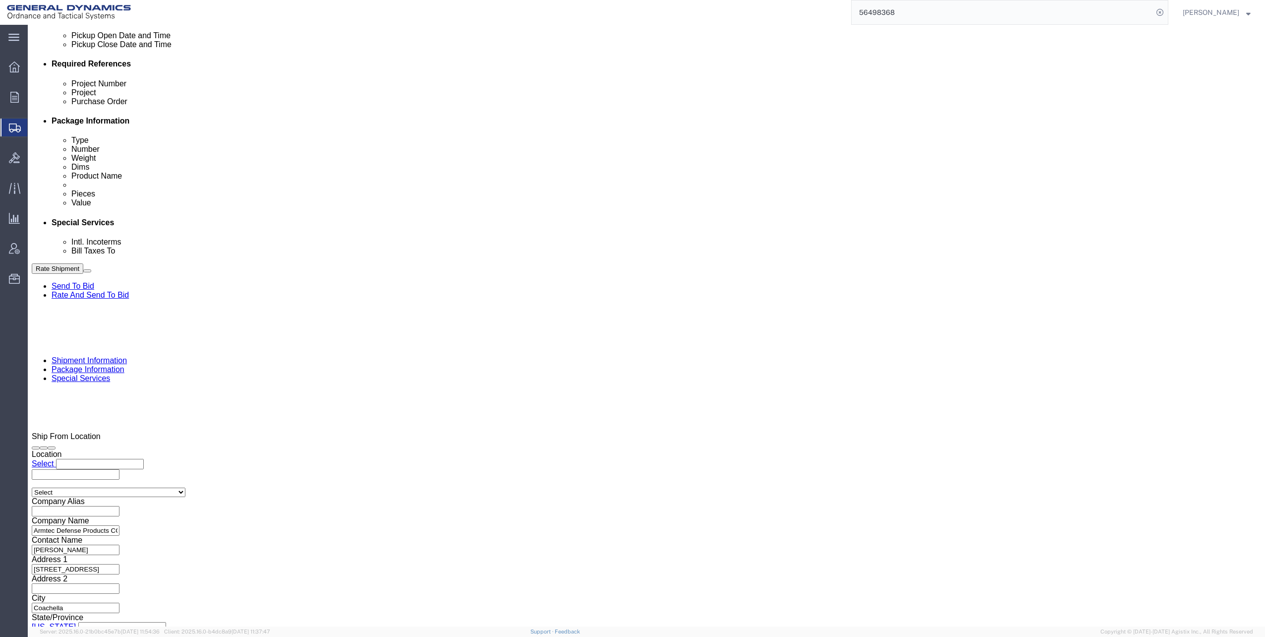
scroll to position [694, 0]
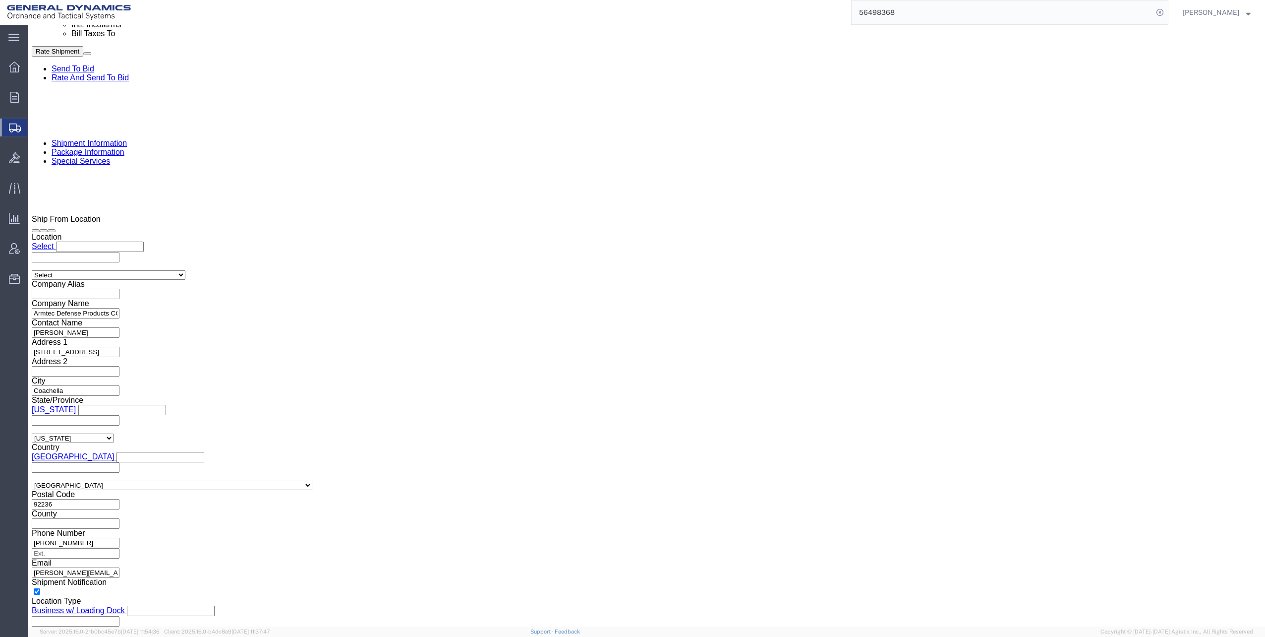
click link
type input "logistics@"
drag, startPoint x: 757, startPoint y: 342, endPoint x: 728, endPoint y: 341, distance: 29.3
click input "[PERSON_NAME]"
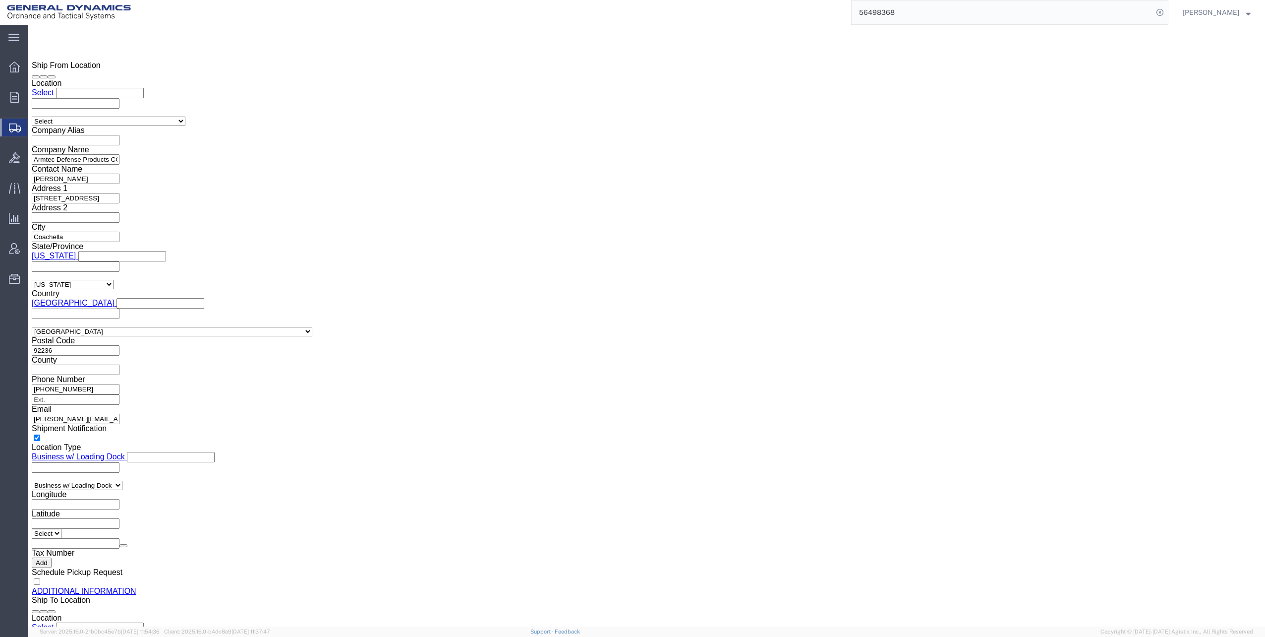
scroll to position [883, 0]
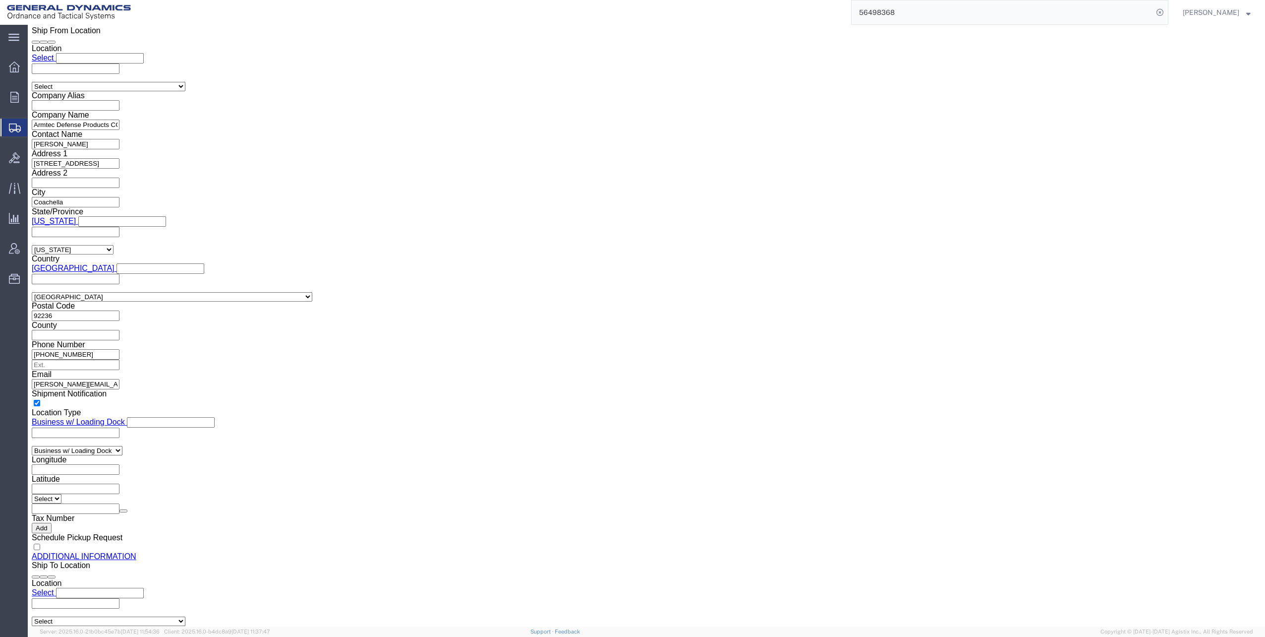
type input "[PERSON_NAME]"
click input "[PERSON_NAME][EMAIL_ADDRESS][DOMAIN_NAME], [EMAIL_ADDRESS][DOMAIN_NAME]"
click input "[EMAIL_ADDRESS][DOMAIN_NAME]"
type input "m"
type input "[PERSON_NAME][EMAIL_ADDRESS][PERSON_NAME][DOMAIN_NAME]"
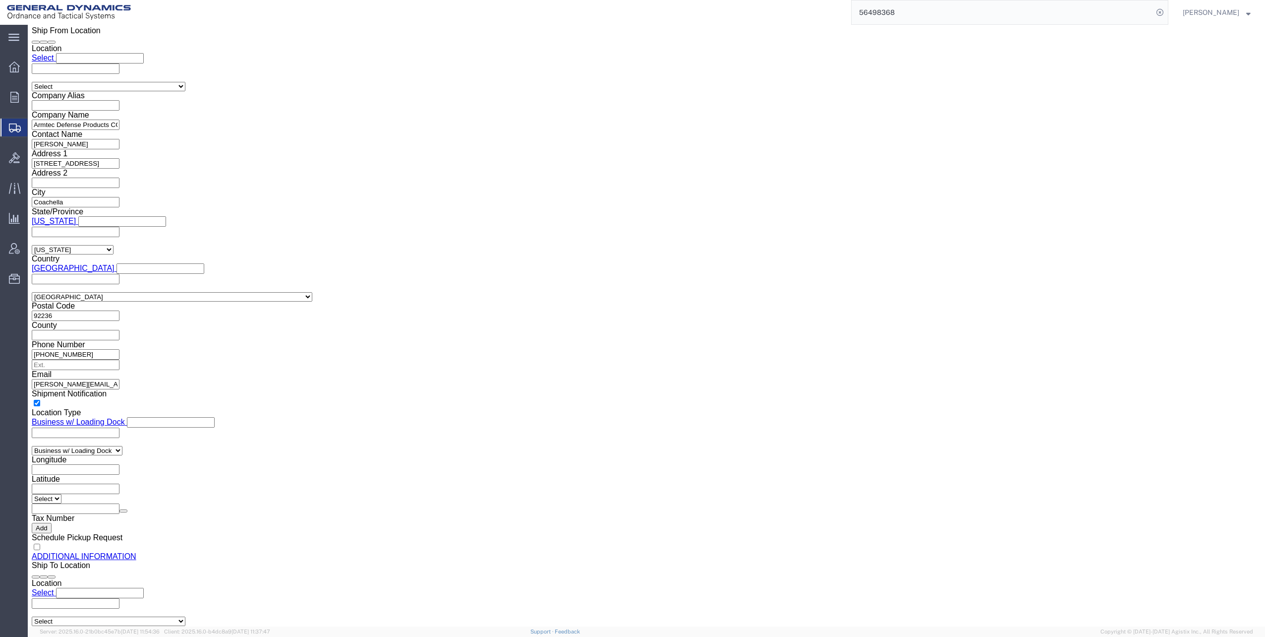
click button "Rate Shipment"
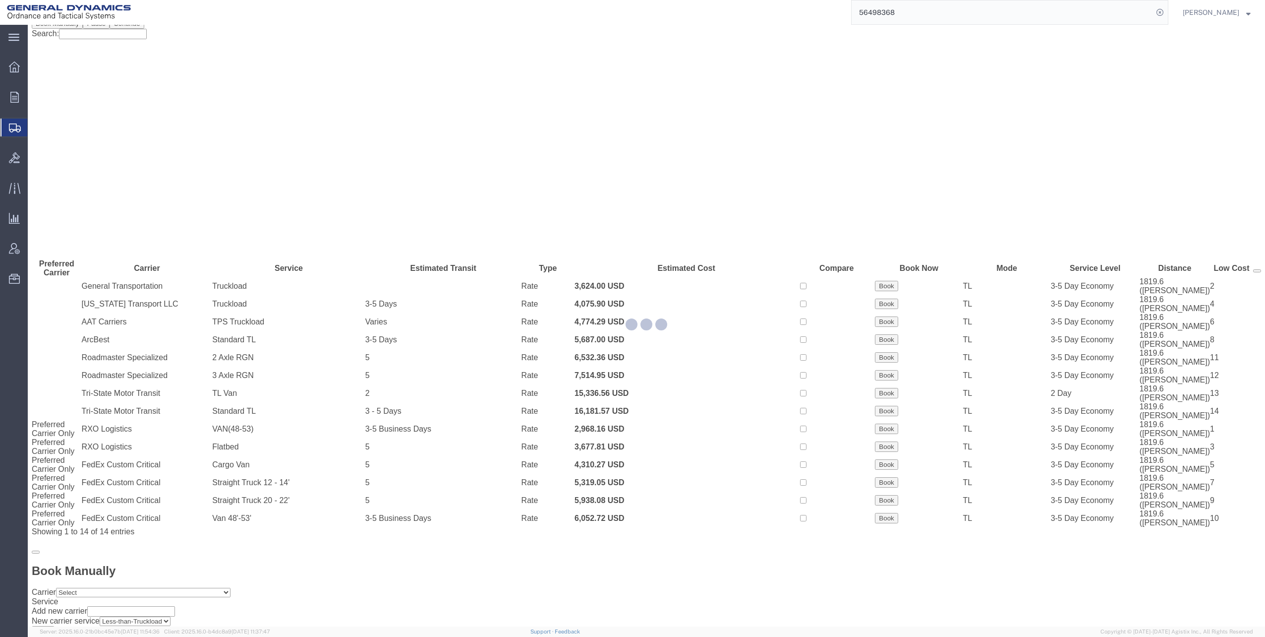
scroll to position [0, 0]
